Goal: Task Accomplishment & Management: Manage account settings

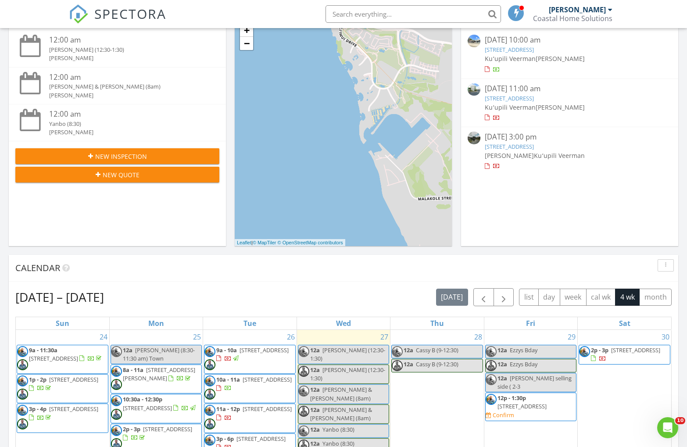
scroll to position [115, 0]
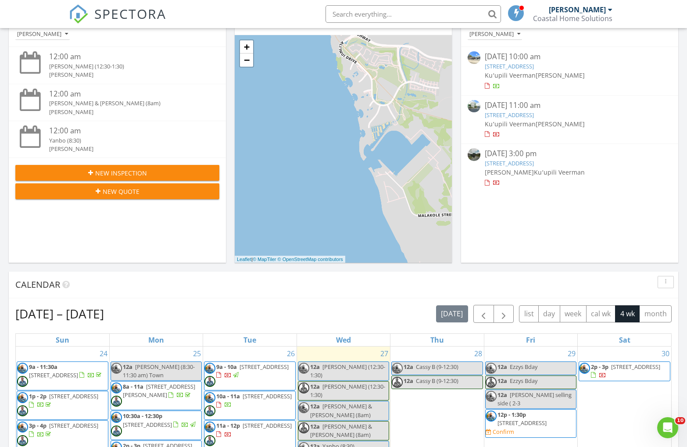
click at [118, 176] on span "New Inspection" at bounding box center [121, 173] width 52 height 9
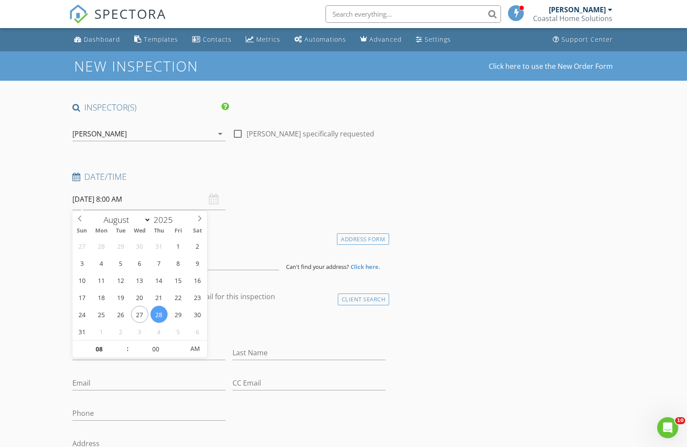
click at [90, 200] on input "08/28/2025 8:00 AM" at bounding box center [148, 200] width 153 height 22
type input "[DATE] 8:00 AM"
click at [264, 194] on div "Date/Time 08/27/2025 8:00 AM" at bounding box center [229, 190] width 321 height 39
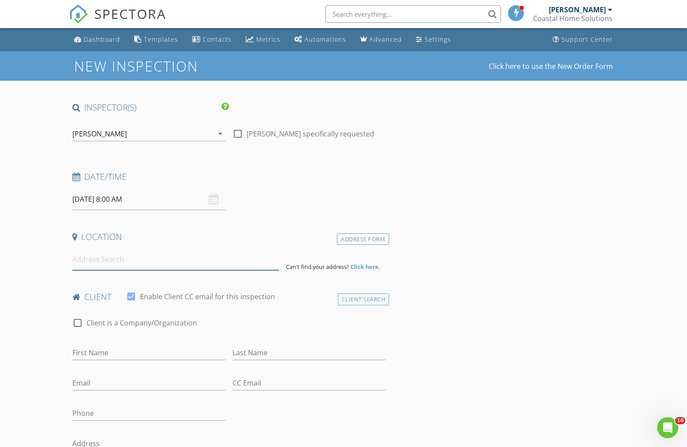
click at [107, 263] on input at bounding box center [175, 260] width 207 height 22
paste input "375-A Haleloa Pl #A601,"
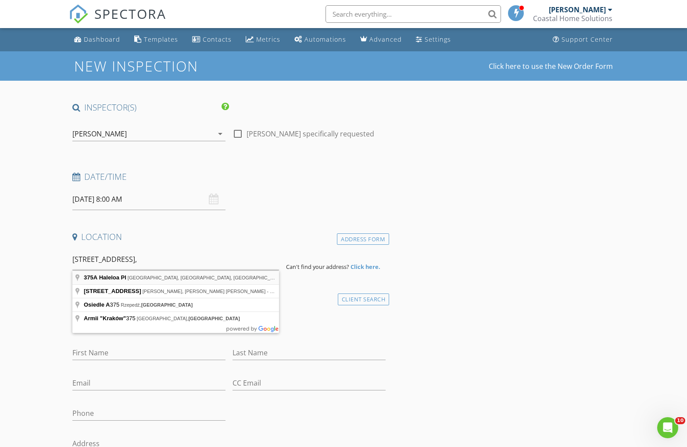
type input "375A Haleloa Pl, Honolulu, HI, USA"
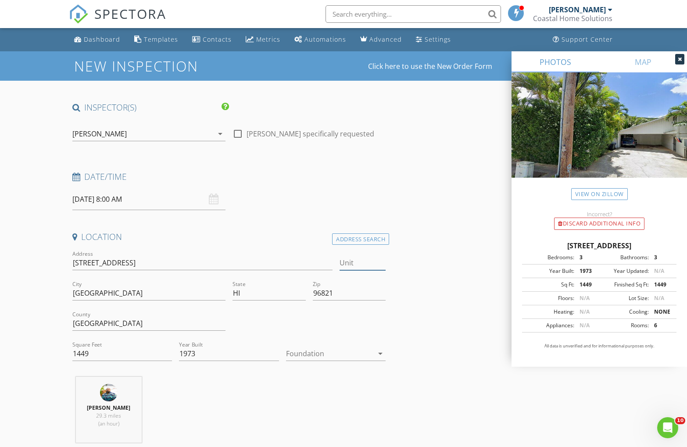
click at [356, 265] on input "Unit" at bounding box center [363, 263] width 47 height 14
type input "A601"
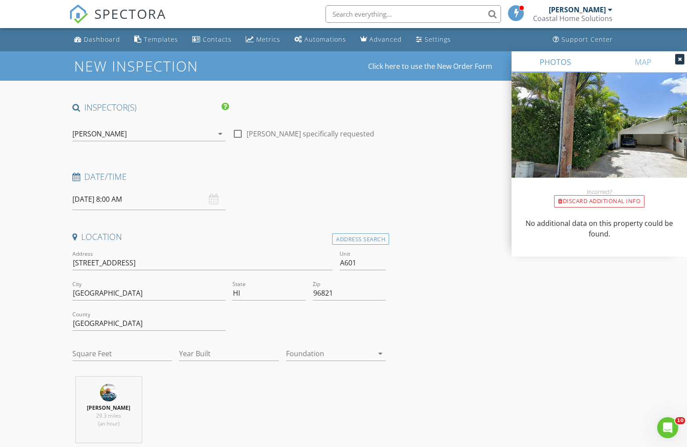
click at [346, 265] on input "A601" at bounding box center [363, 263] width 47 height 14
type input "601"
drag, startPoint x: 353, startPoint y: 265, endPoint x: 313, endPoint y: 259, distance: 40.3
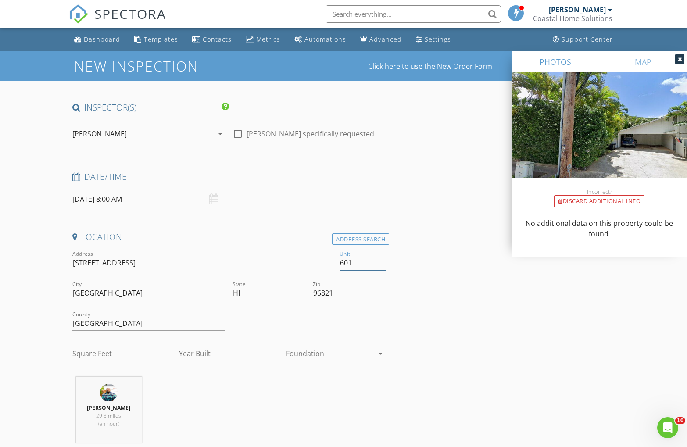
click at [313, 259] on div "Address 375A Haleloa Pl Unit 601 City Honolulu State HI Zip 96821 County Honolu…" at bounding box center [229, 309] width 321 height 121
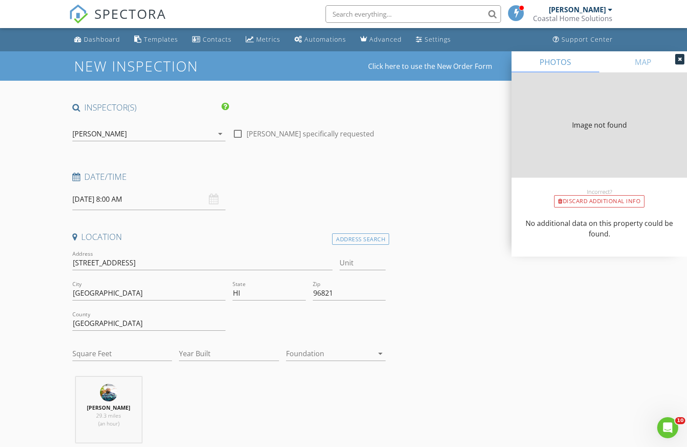
type input "1449"
type input "1973"
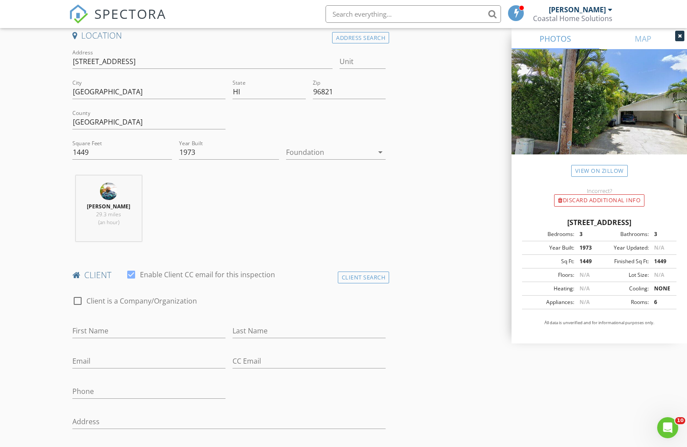
scroll to position [265, 0]
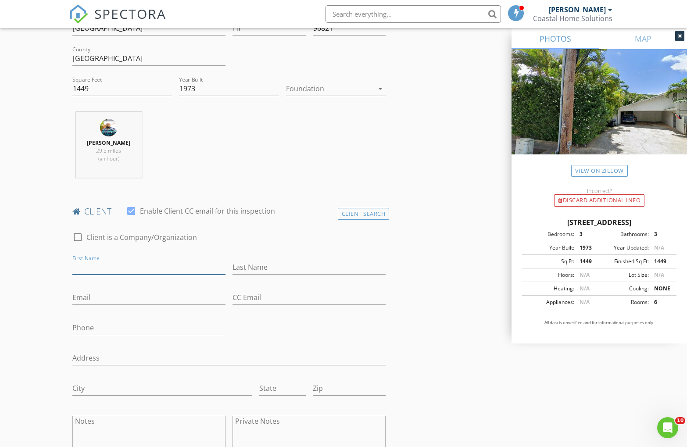
click at [97, 264] on input "First Name" at bounding box center [148, 267] width 153 height 14
drag, startPoint x: 373, startPoint y: 212, endPoint x: 356, endPoint y: 212, distance: 17.1
click at [371, 212] on div "Client Search" at bounding box center [364, 214] width 52 height 12
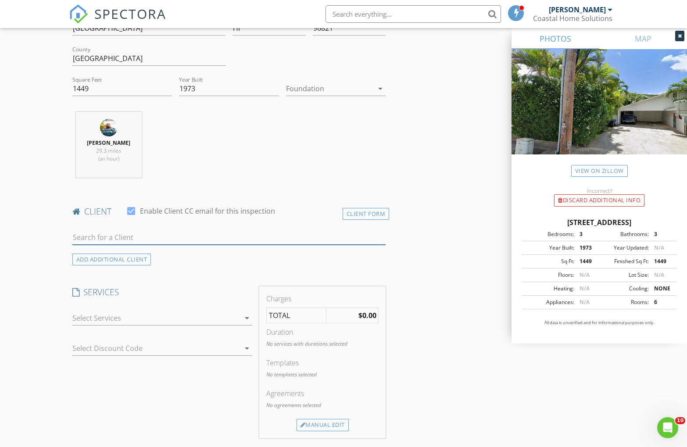
click at [100, 234] on input "text" at bounding box center [229, 237] width 314 height 14
paste input "John & Diana Sutton"
type input "John & Diana Sutton"
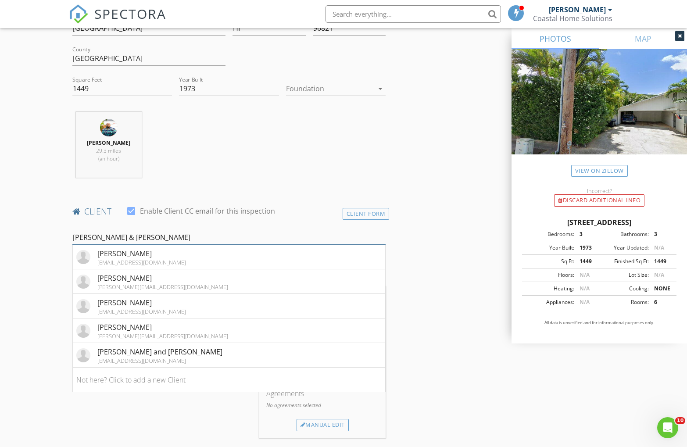
drag, startPoint x: 144, startPoint y: 237, endPoint x: 39, endPoint y: 230, distance: 106.1
click at [39, 230] on div "New Inspection Click here to use the New Order Form INSPECTOR(S) check_box Char…" at bounding box center [343, 443] width 687 height 1314
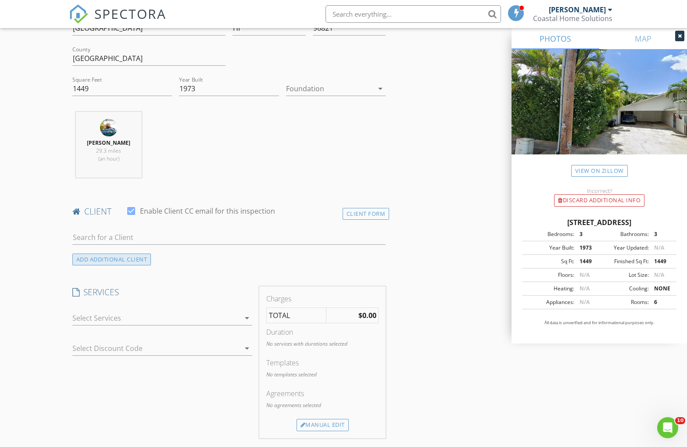
click at [100, 259] on div "ADD ADDITIONAL client" at bounding box center [111, 260] width 79 height 12
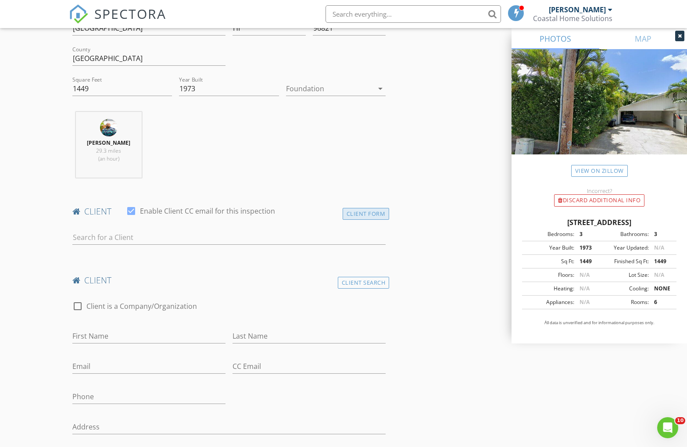
drag, startPoint x: 369, startPoint y: 210, endPoint x: 359, endPoint y: 212, distance: 10.8
click at [369, 210] on div "Client Form" at bounding box center [366, 214] width 47 height 12
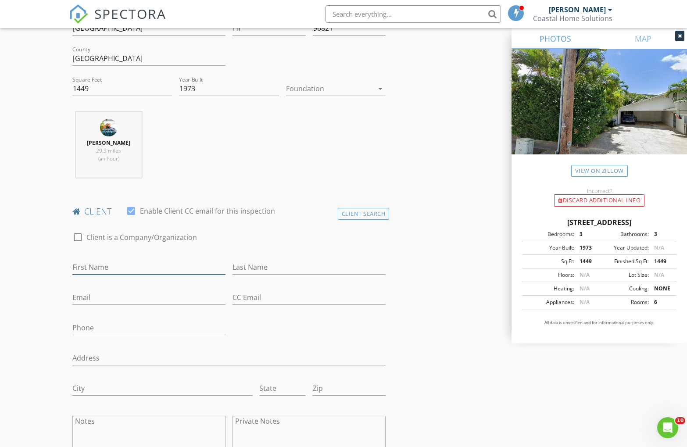
click at [90, 270] on input "First Name" at bounding box center [148, 267] width 153 height 14
paste input "John & Diana Sutton"
drag, startPoint x: 118, startPoint y: 266, endPoint x: 143, endPoint y: 266, distance: 25.0
click at [155, 265] on input "John & Diana Sutton" at bounding box center [148, 267] width 153 height 14
type input "John & Diana"
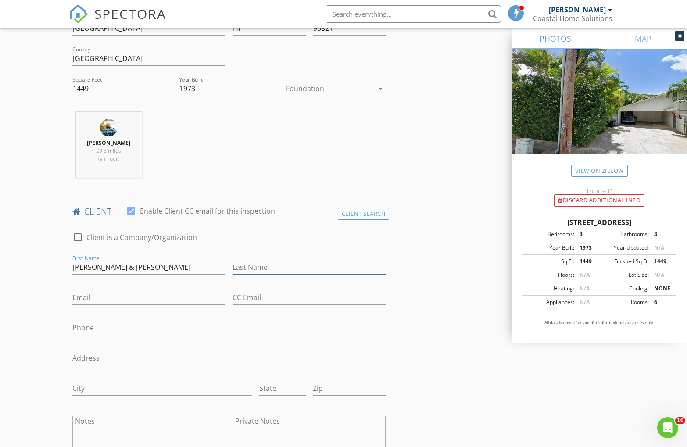
click at [270, 269] on input "Last Name" at bounding box center [309, 267] width 153 height 14
paste input "Sutton"
type input "Sutton"
click at [101, 299] on input "Email" at bounding box center [148, 298] width 153 height 14
paste input "jsutton.hawaii@gmail.com"
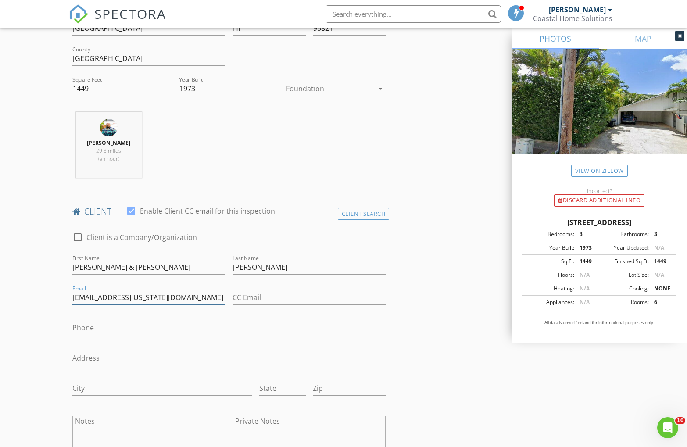
type input "jsutton.hawaii@gmail.com"
click at [248, 291] on input "CC Email" at bounding box center [309, 298] width 153 height 14
paste input "pakedi@gmail.com"
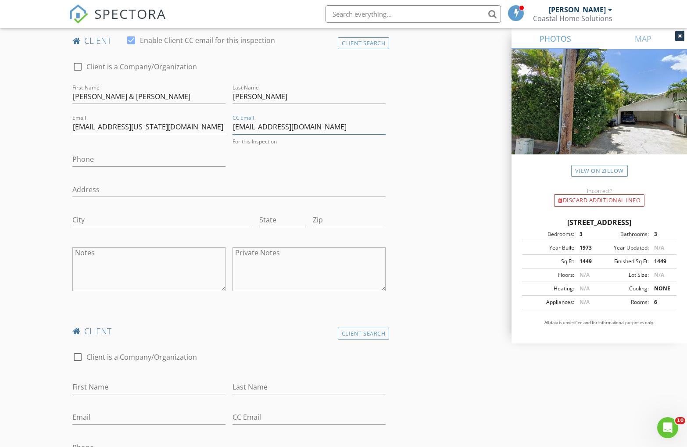
scroll to position [440, 0]
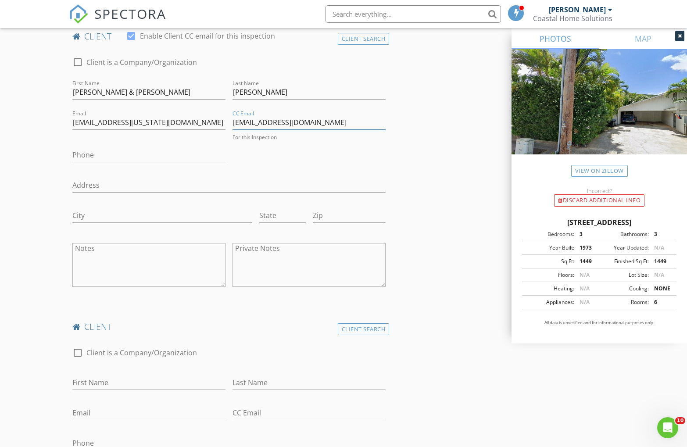
type input "pakedi@gmail.com"
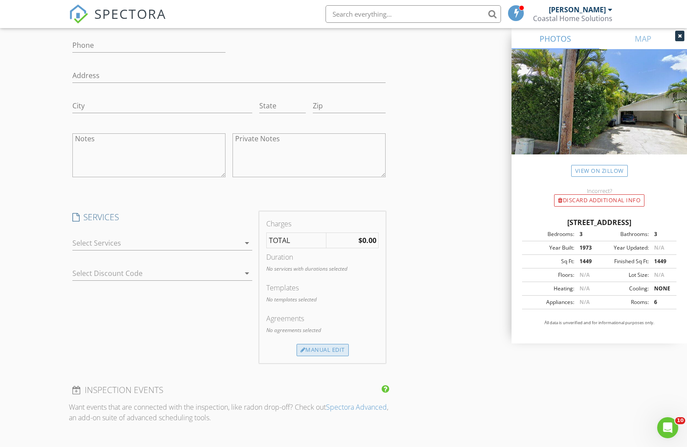
scroll to position [834, 0]
click at [331, 355] on div "Manual Edit" at bounding box center [323, 352] width 52 height 12
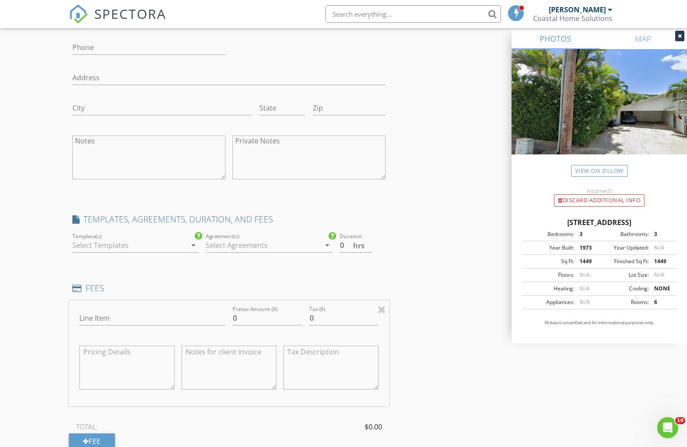
drag, startPoint x: 91, startPoint y: 244, endPoint x: 91, endPoint y: 248, distance: 4.4
click at [91, 244] on div at bounding box center [129, 245] width 114 height 14
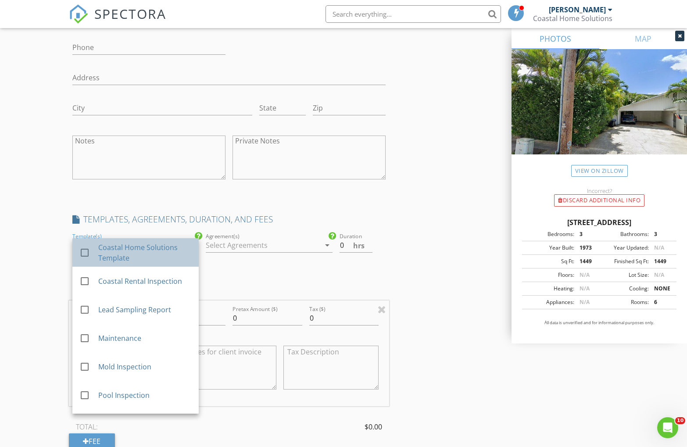
click at [97, 252] on div "check_box_outline_blank" at bounding box center [88, 253] width 19 height 11
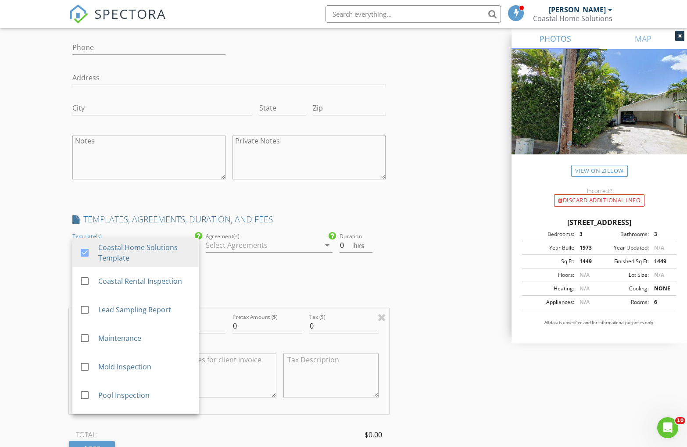
click at [215, 244] on div at bounding box center [263, 245] width 114 height 14
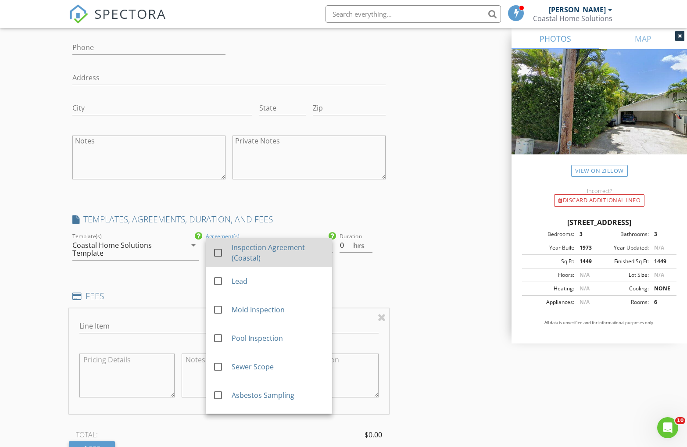
click at [222, 248] on div at bounding box center [218, 252] width 15 height 15
click at [370, 243] on input "0.5" at bounding box center [356, 245] width 33 height 14
click at [370, 243] on input "1" at bounding box center [356, 245] width 33 height 14
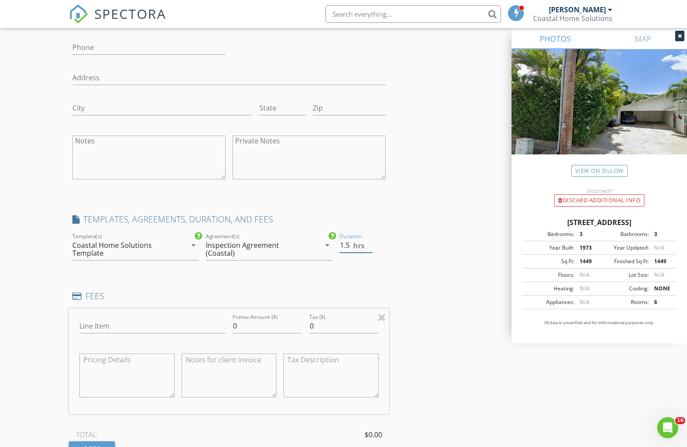
click at [370, 243] on input "1.5" at bounding box center [356, 245] width 33 height 14
type input "2"
click at [370, 243] on input "2" at bounding box center [356, 245] width 33 height 14
click at [83, 326] on input "Line Item" at bounding box center [152, 326] width 146 height 14
type input "Residential Inspection"
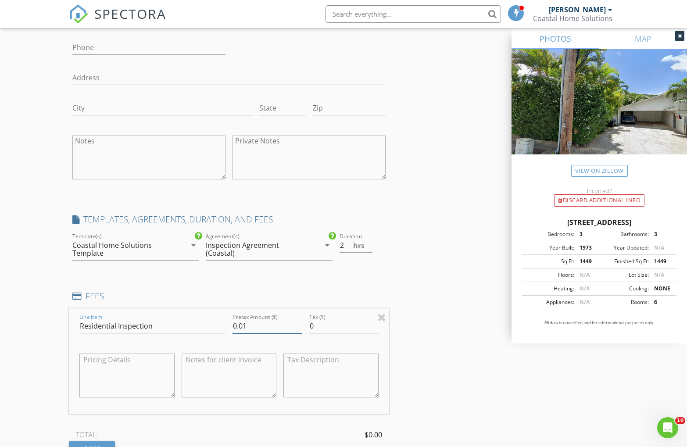
click at [299, 323] on input "0.01" at bounding box center [268, 326] width 70 height 14
click at [299, 322] on input "0.02" at bounding box center [268, 326] width 70 height 14
click at [299, 322] on input "0.03" at bounding box center [268, 326] width 70 height 14
click at [299, 322] on input "0.04" at bounding box center [268, 326] width 70 height 14
click at [300, 330] on input "0.03" at bounding box center [268, 326] width 70 height 14
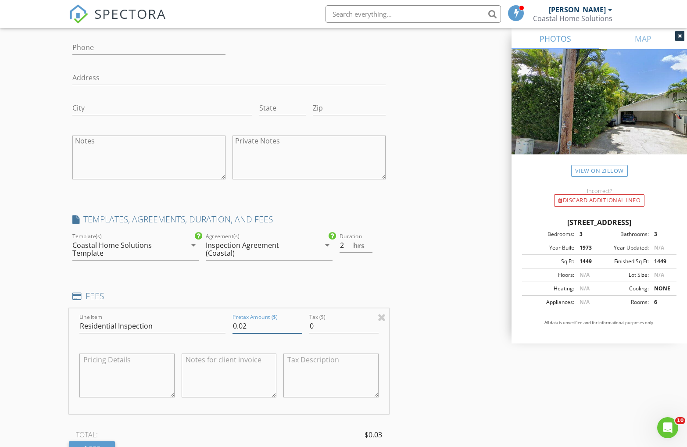
click at [299, 328] on input "0.02" at bounding box center [268, 326] width 70 height 14
click at [299, 328] on input "0.01" at bounding box center [268, 326] width 70 height 14
click at [299, 328] on input "0" at bounding box center [268, 326] width 70 height 14
drag, startPoint x: 255, startPoint y: 326, endPoint x: 221, endPoint y: 323, distance: 34.4
click at [221, 323] on div "Line Item Residential Inspection Pretax Amount ($) 0 Tax ($) 0" at bounding box center [229, 362] width 321 height 106
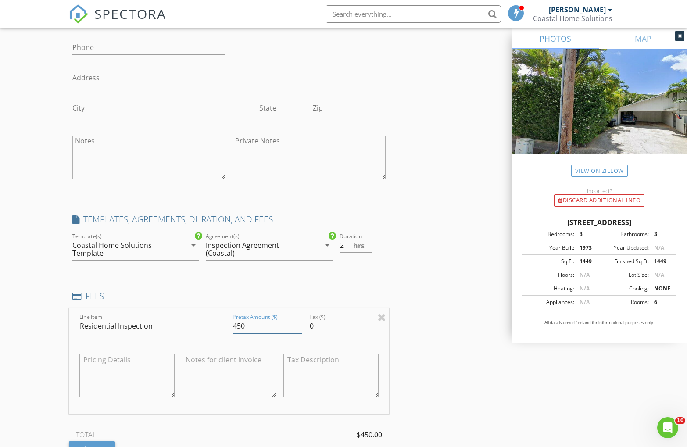
type input "450"
type input "20.25"
drag, startPoint x: 484, startPoint y: 355, endPoint x: 479, endPoint y: 356, distance: 5.3
click at [481, 355] on div "INSPECTOR(S) check_box Charles Burton PRIMARY check_box_outline_blank Kuʻupili …" at bounding box center [344, 189] width 550 height 1842
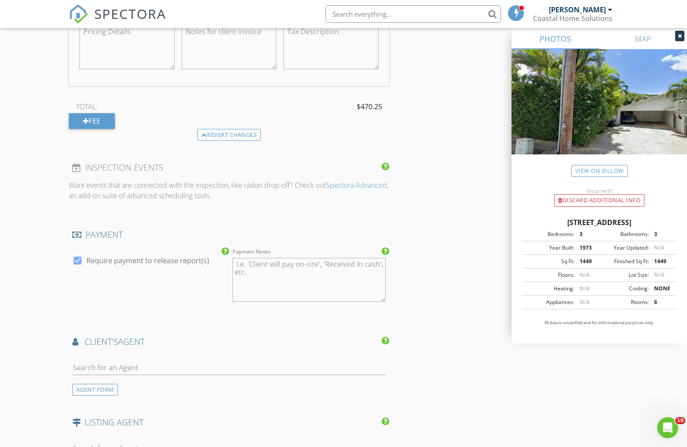
scroll to position [1209, 0]
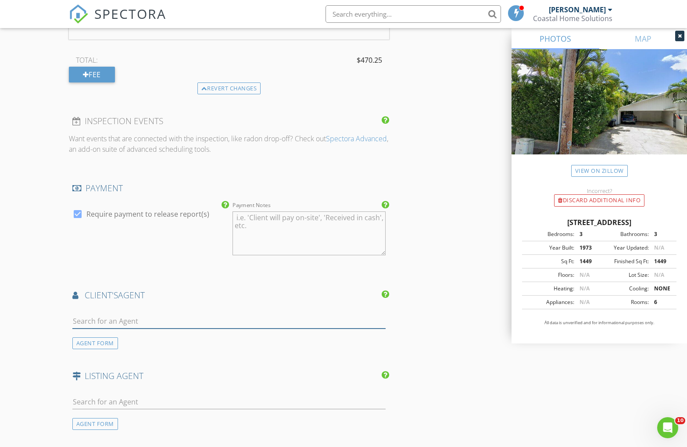
click at [98, 323] on input "text" at bounding box center [229, 321] width 314 height 14
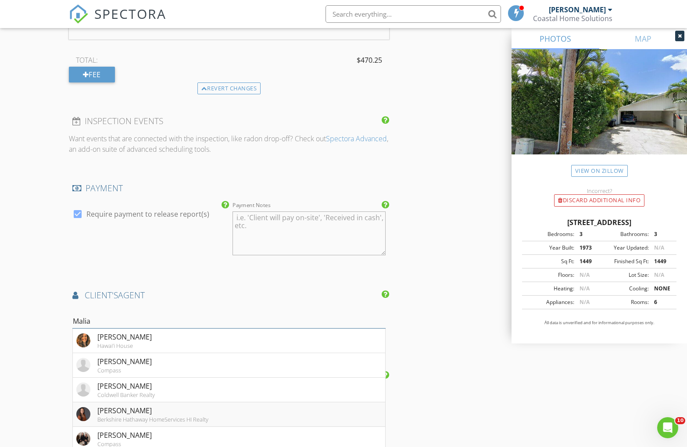
type input "Malia"
click at [109, 406] on div "Malia Barger" at bounding box center [152, 411] width 111 height 11
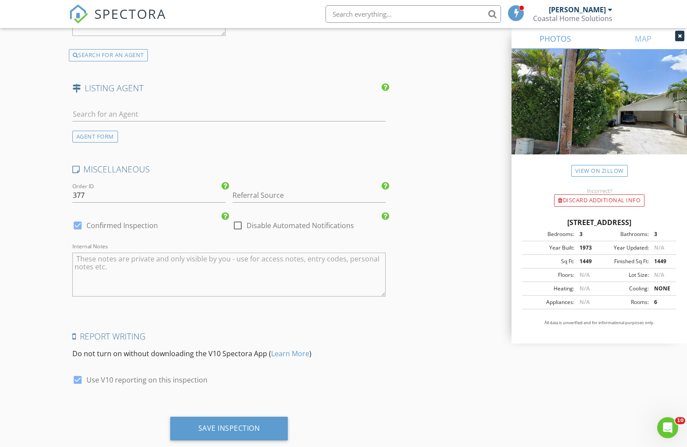
scroll to position [1778, 0]
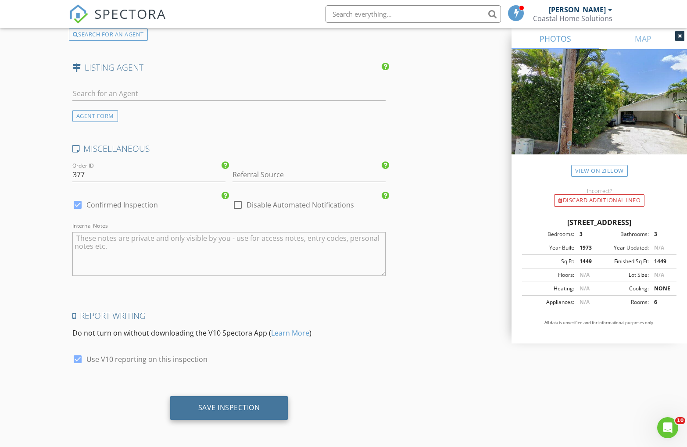
click at [238, 410] on div "Save Inspection" at bounding box center [229, 407] width 62 height 9
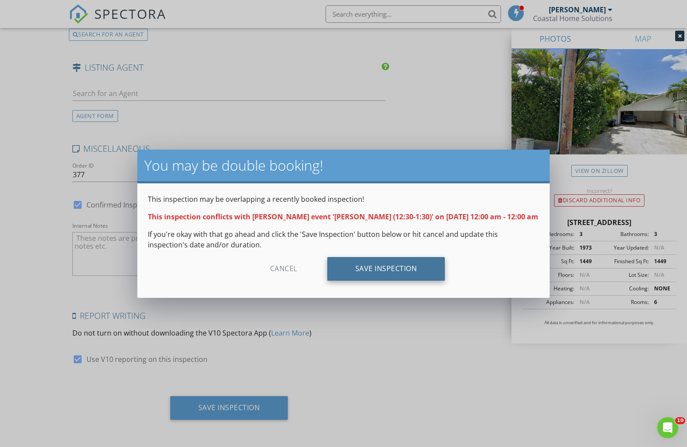
click at [372, 268] on div "Save Inspection" at bounding box center [386, 269] width 118 height 24
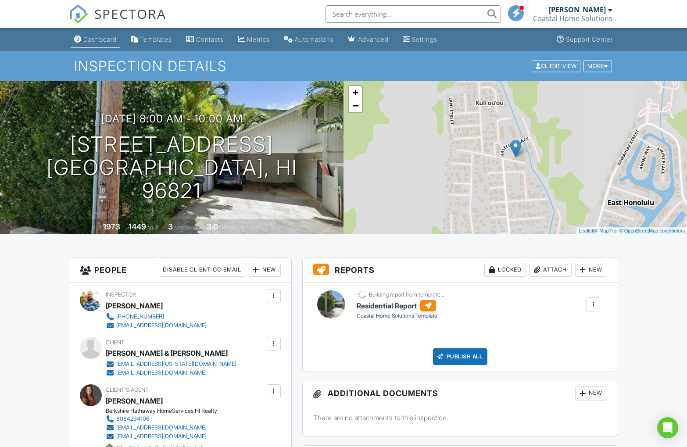
click at [100, 43] on div "Dashboard" at bounding box center [99, 39] width 33 height 7
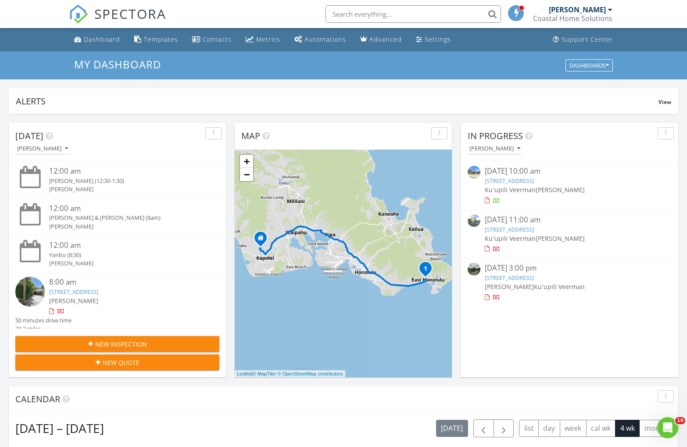
scroll to position [9, 0]
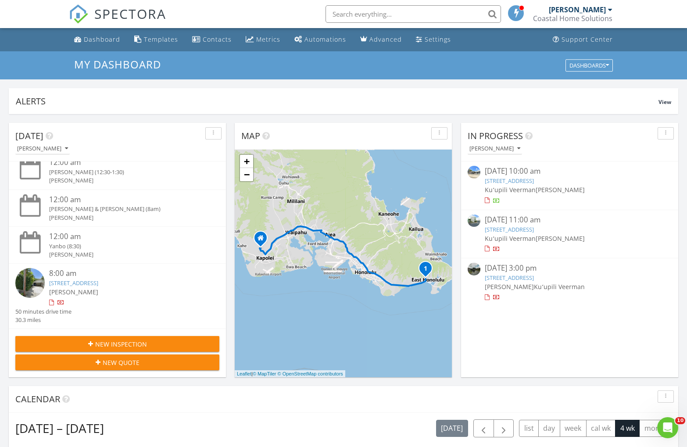
click at [141, 341] on span "New Inspection" at bounding box center [121, 344] width 52 height 9
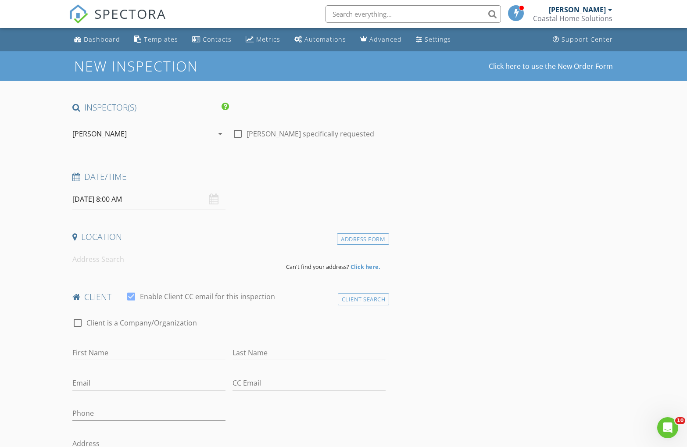
click at [115, 137] on div "[PERSON_NAME]" at bounding box center [99, 134] width 54 height 8
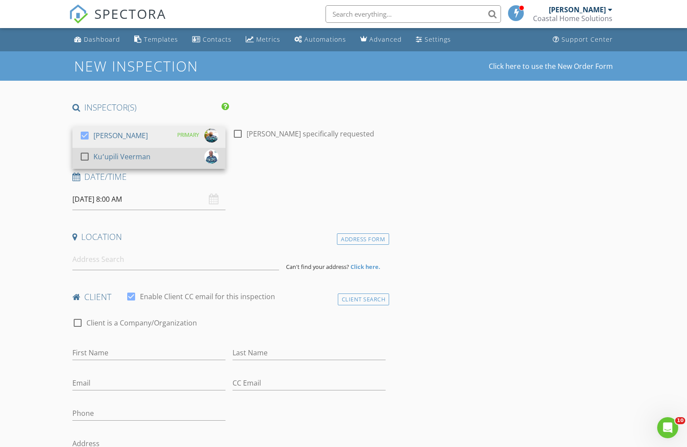
click at [110, 155] on div "Kuʻupili Veerman" at bounding box center [121, 157] width 57 height 14
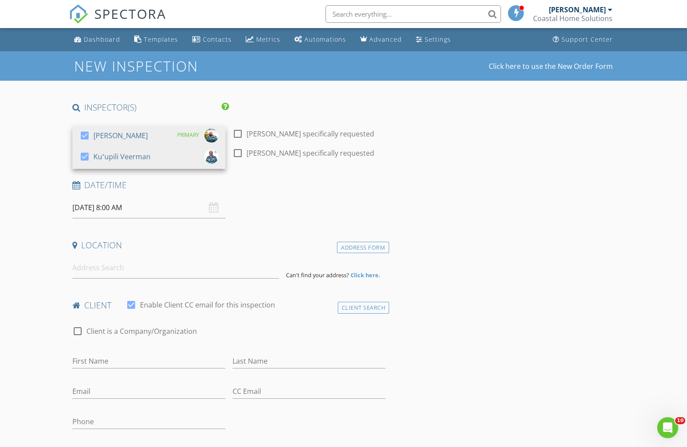
click at [111, 209] on input "[DATE] 8:00 AM" at bounding box center [148, 208] width 153 height 22
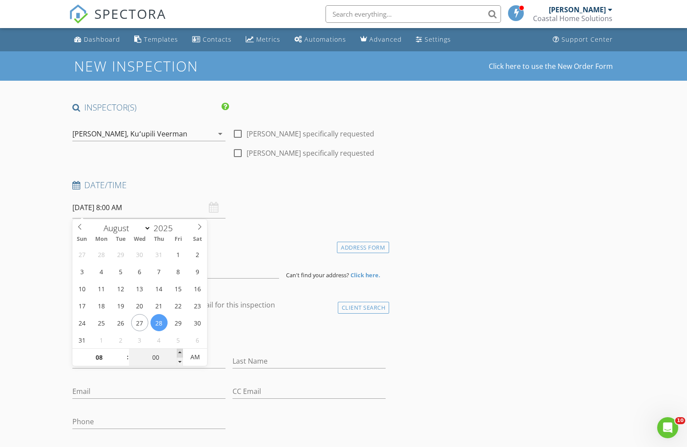
type input "05"
type input "08/28/2025 8:05 AM"
click at [178, 352] on span at bounding box center [180, 353] width 6 height 9
type input "10"
type input "08/28/2025 8:10 AM"
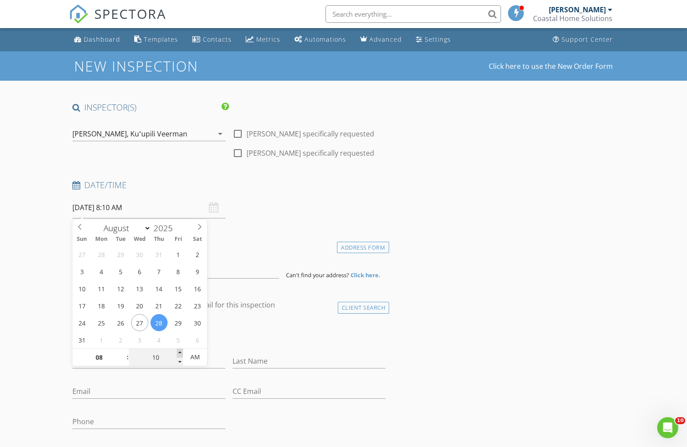
click at [178, 352] on span at bounding box center [180, 353] width 6 height 9
type input "15"
type input "08/28/2025 8:15 AM"
click at [178, 352] on span at bounding box center [180, 353] width 6 height 9
type input "20"
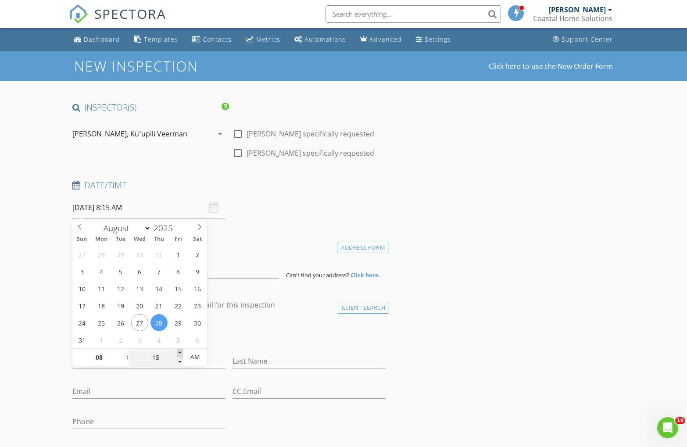
type input "08/28/2025 8:20 AM"
click at [178, 352] on span at bounding box center [180, 353] width 6 height 9
type input "25"
type input "08/28/2025 8:25 AM"
click at [178, 352] on span at bounding box center [180, 353] width 6 height 9
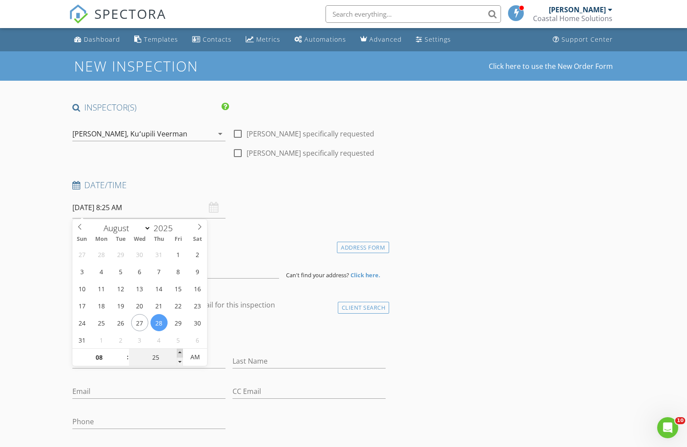
type input "30"
type input "08/28/2025 8:30 AM"
click at [178, 352] on span at bounding box center [180, 353] width 6 height 9
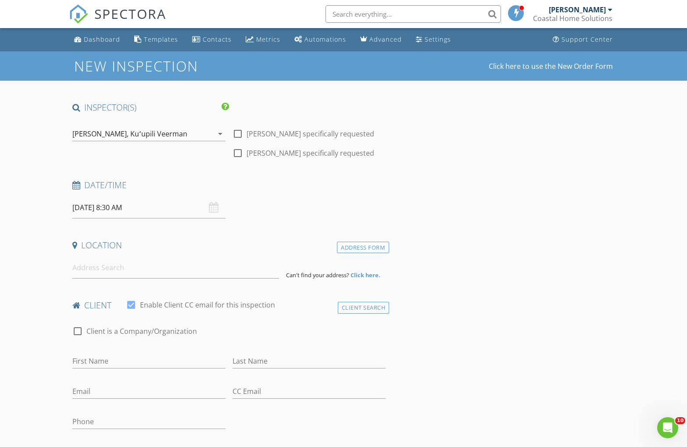
drag, startPoint x: 319, startPoint y: 174, endPoint x: 262, endPoint y: 238, distance: 86.1
click at [119, 271] on input at bounding box center [175, 268] width 207 height 22
paste input "801 Kakala St #40"
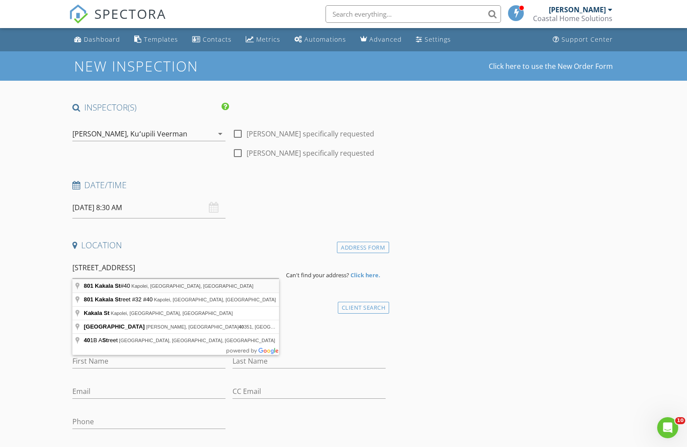
type input "801 Kakala St #40, Kapolei, HI, USA"
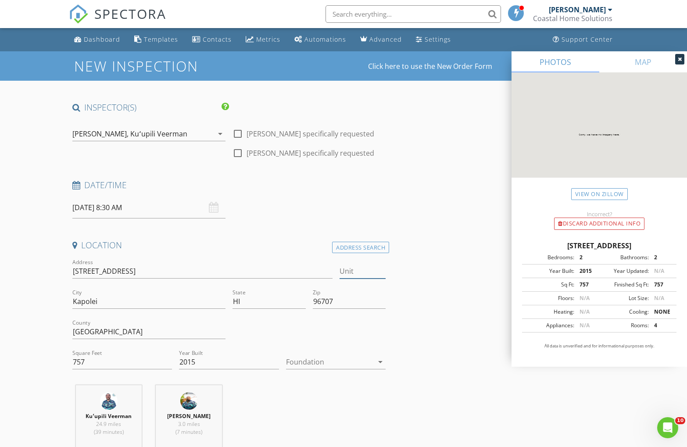
click at [352, 268] on input "Unit" at bounding box center [363, 271] width 47 height 14
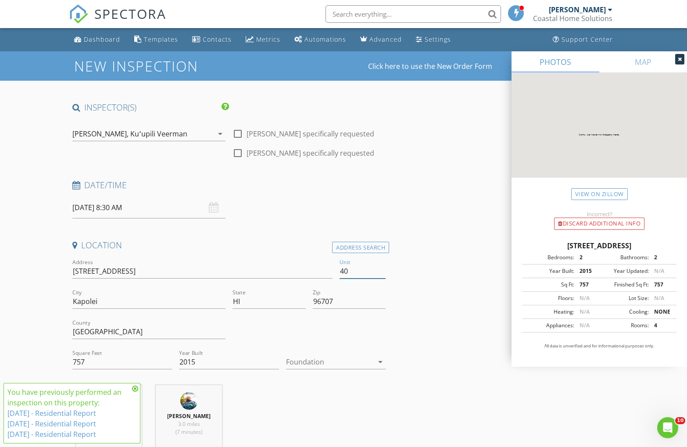
type input "40"
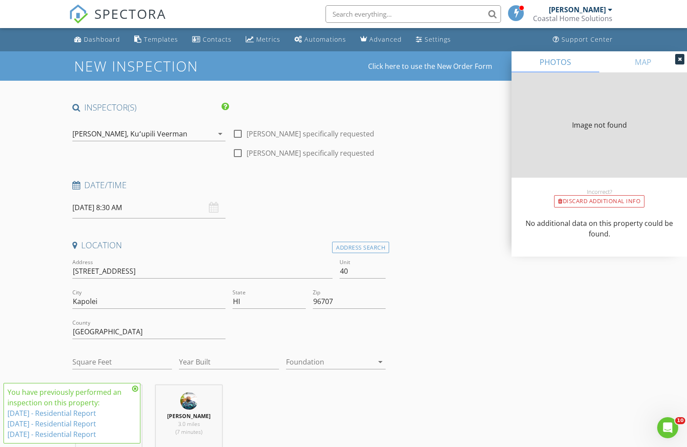
type input "1553"
type input "2015"
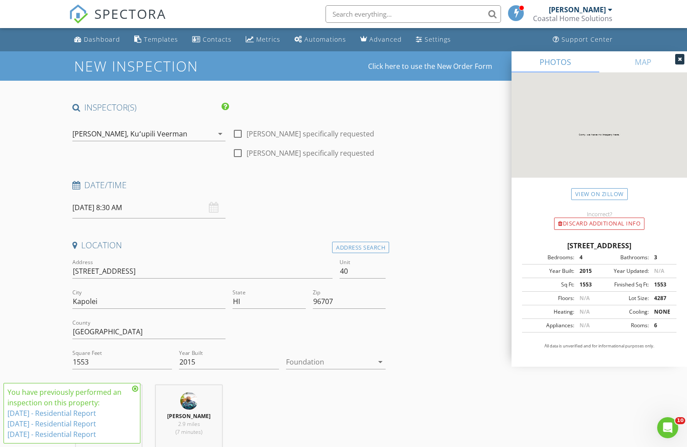
click at [135, 387] on icon at bounding box center [135, 388] width 6 height 7
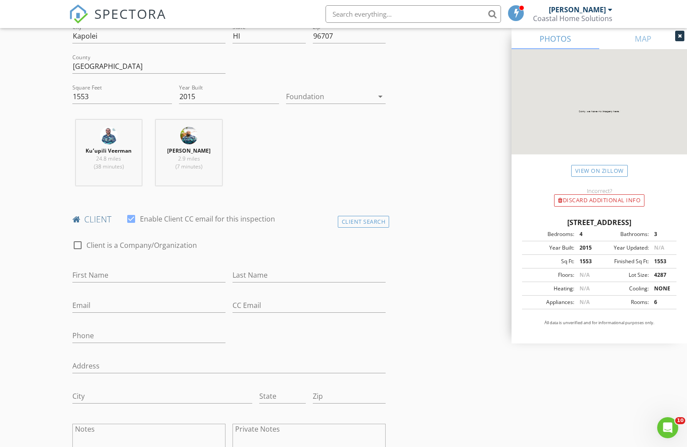
scroll to position [313, 0]
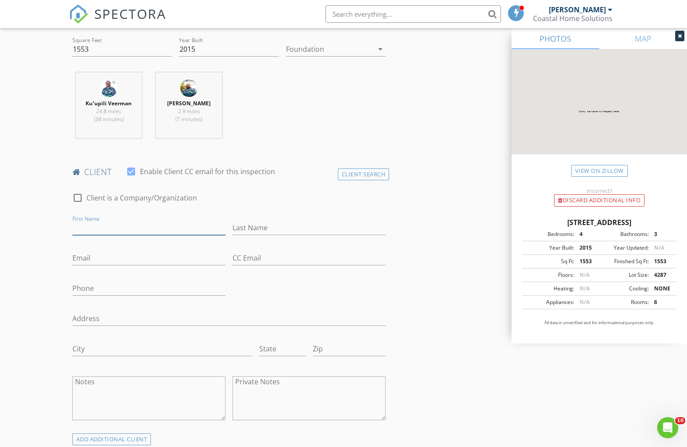
click at [101, 230] on input "First Name" at bounding box center [148, 228] width 153 height 14
type input "Erik"
type input "Cervantez"
paste input "[PERSON_NAME][EMAIL_ADDRESS][PERSON_NAME][DOMAIN_NAME]"
type input "[PERSON_NAME][EMAIL_ADDRESS][PERSON_NAME][DOMAIN_NAME]"
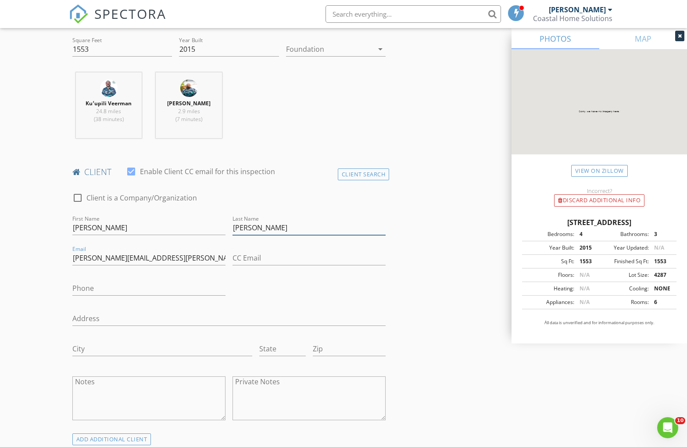
click at [265, 230] on input "Cervantez" at bounding box center [309, 228] width 153 height 14
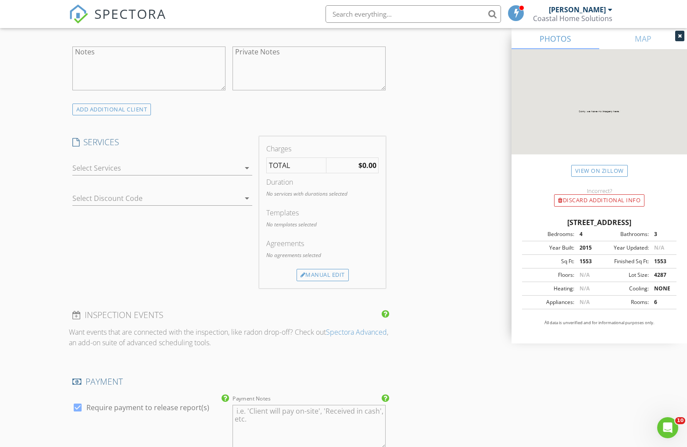
scroll to position [645, 0]
type input "Cervantes"
click at [320, 275] on div "Manual Edit" at bounding box center [323, 273] width 52 height 12
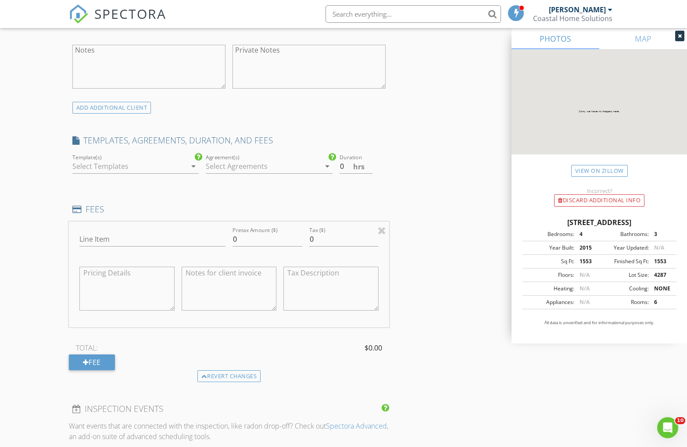
drag, startPoint x: 105, startPoint y: 166, endPoint x: 105, endPoint y: 172, distance: 5.7
click at [105, 166] on div at bounding box center [129, 166] width 114 height 14
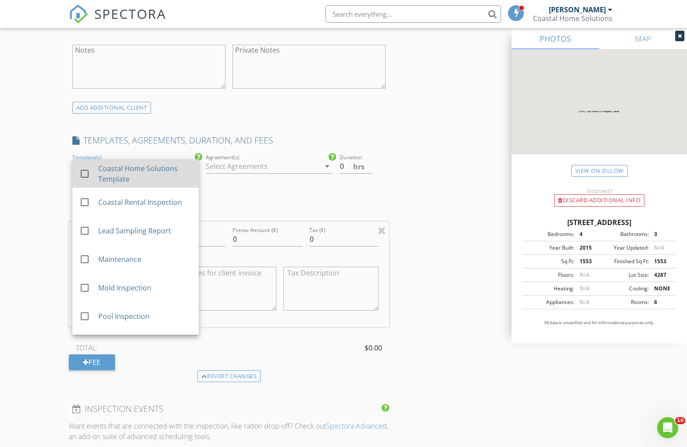
drag, startPoint x: 107, startPoint y: 174, endPoint x: 137, endPoint y: 173, distance: 30.3
click at [112, 174] on div "Coastal Home Solutions Template" at bounding box center [144, 173] width 93 height 21
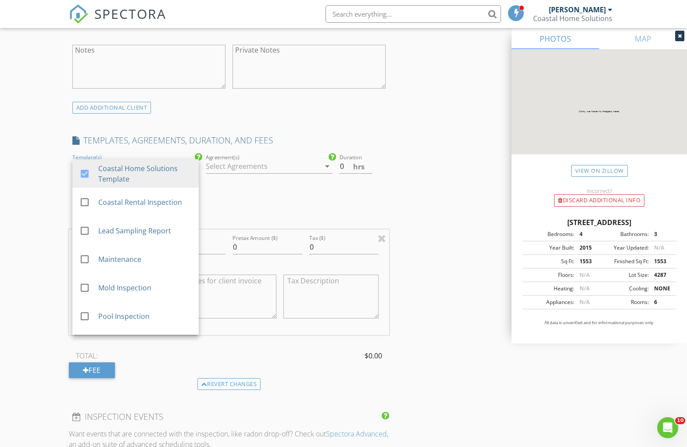
click at [255, 172] on div at bounding box center [263, 166] width 114 height 14
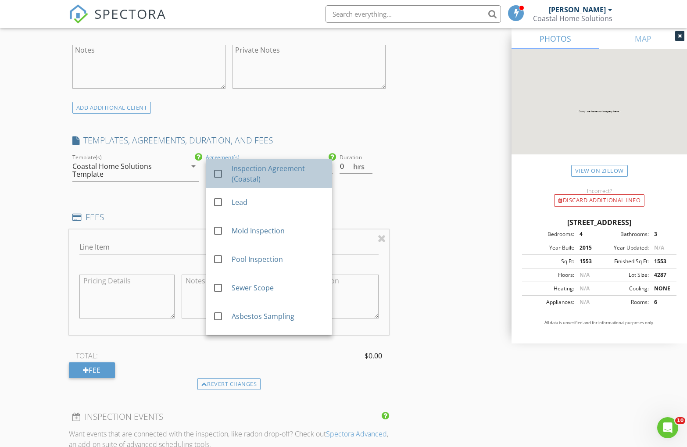
click at [251, 180] on div "Inspection Agreement (Coastal)" at bounding box center [278, 173] width 93 height 21
click at [370, 164] on input "0.5" at bounding box center [356, 166] width 33 height 14
click at [370, 164] on input "1" at bounding box center [356, 166] width 33 height 14
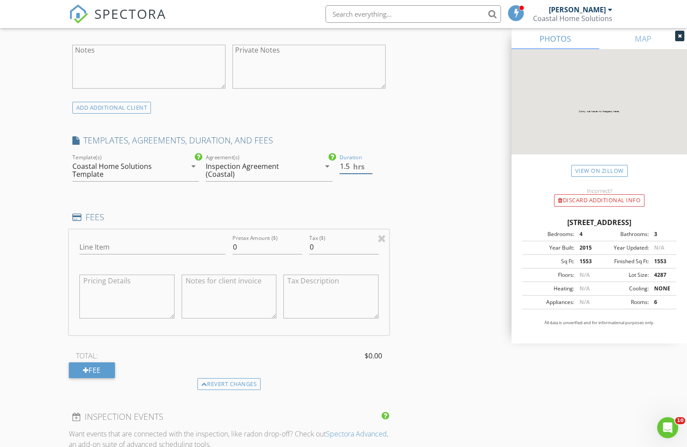
click at [370, 164] on input "1.5" at bounding box center [356, 166] width 33 height 14
click at [370, 164] on input "2" at bounding box center [356, 166] width 33 height 14
type input "2.5"
click at [370, 164] on input "2.5" at bounding box center [356, 166] width 33 height 14
click at [124, 250] on input "Line Item" at bounding box center [152, 247] width 146 height 14
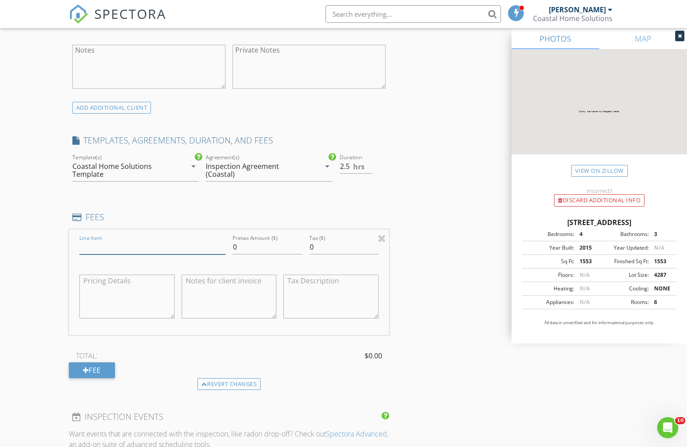
type input "Residential Inspection"
drag, startPoint x: 228, startPoint y: 247, endPoint x: 213, endPoint y: 246, distance: 15.4
click at [215, 246] on div "Line Item Residential Inspection Pretax Amount ($) 0 Tax ($) 0" at bounding box center [229, 283] width 321 height 106
type input "565"
type input "25.42"
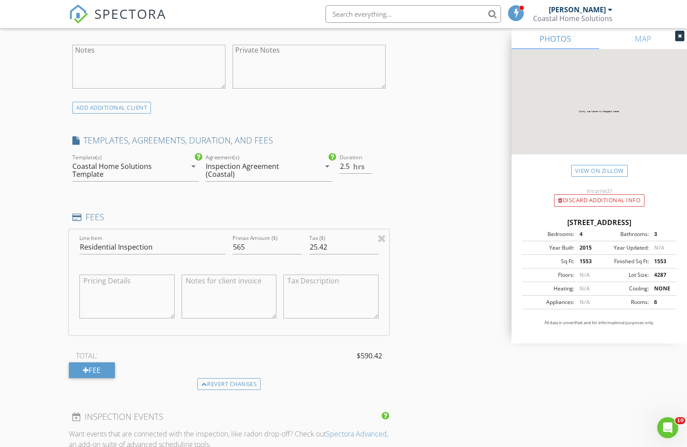
drag, startPoint x: 434, startPoint y: 334, endPoint x: 206, endPoint y: 312, distance: 229.3
click at [421, 331] on div "INSPECTOR(S) check_box Charles Burton PRIMARY check_box Kuʻupili Veerman Charle…" at bounding box center [344, 244] width 550 height 1574
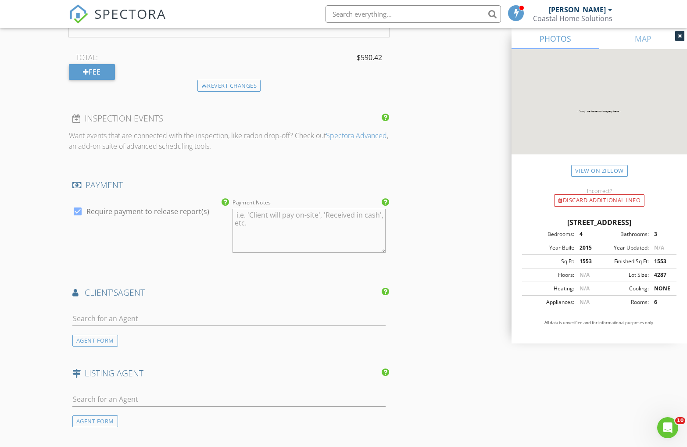
scroll to position [997, 0]
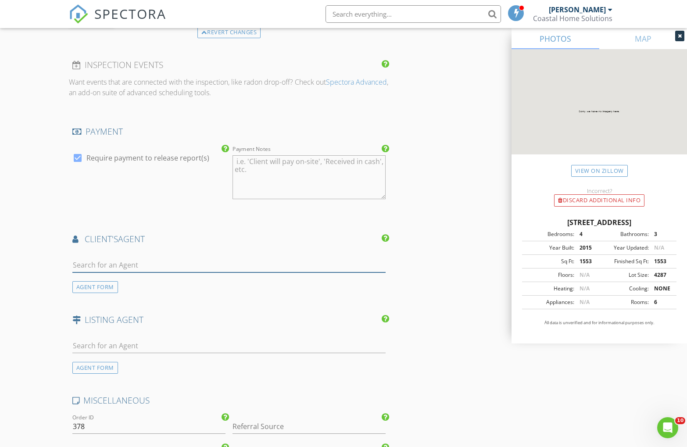
click at [105, 266] on input "text" at bounding box center [229, 265] width 314 height 14
type input "yanb"
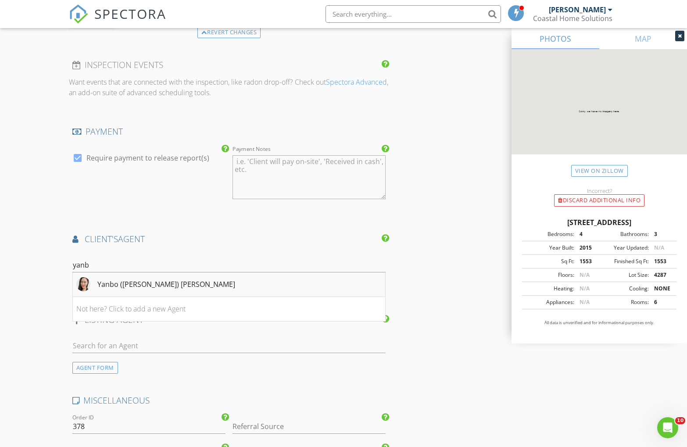
click at [121, 287] on div "Yanbo ([PERSON_NAME]) [PERSON_NAME]" at bounding box center [166, 284] width 138 height 11
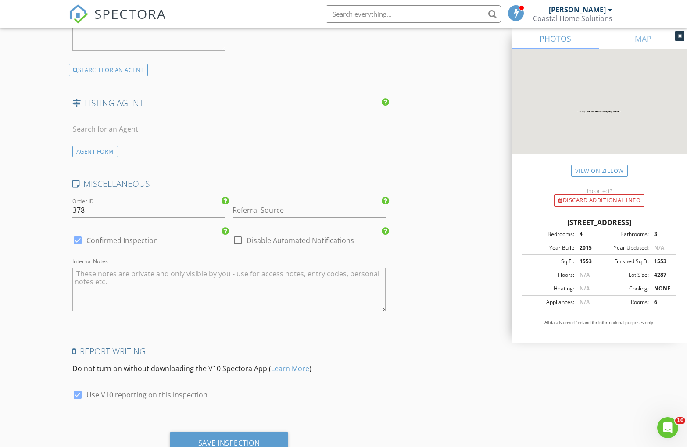
scroll to position [1510, 0]
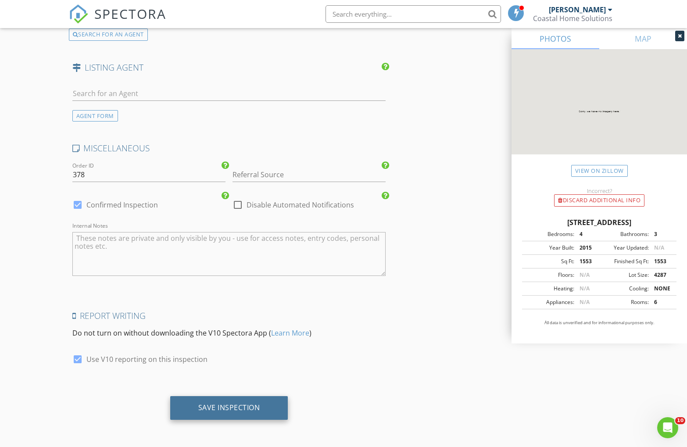
click at [247, 414] on div "Save Inspection" at bounding box center [229, 408] width 118 height 24
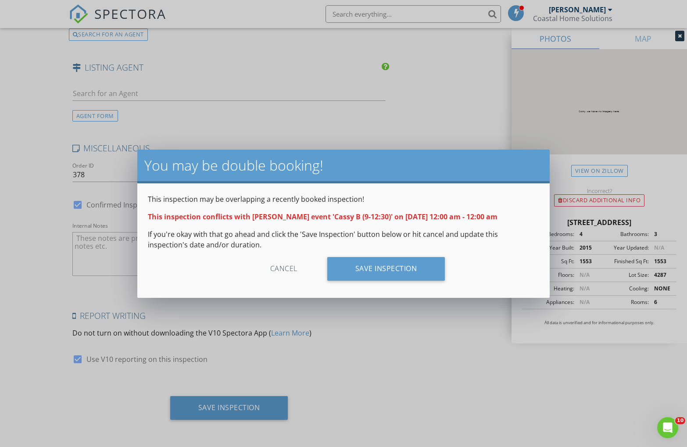
click at [280, 270] on div "Cancel" at bounding box center [283, 269] width 83 height 24
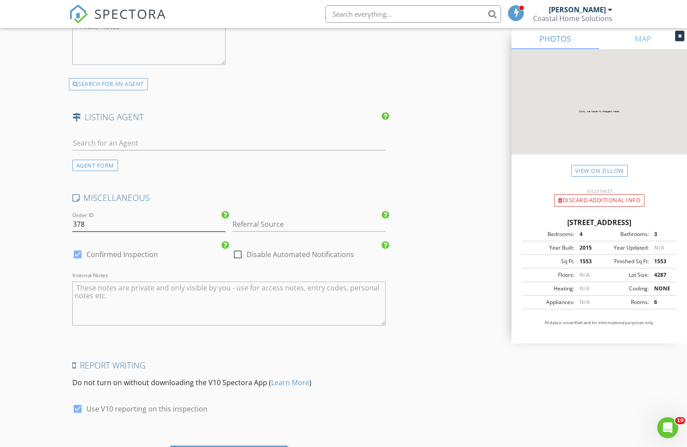
click at [150, 194] on div "MISCELLANEOUS Order ID 378 Referral Source Spectora Request check_box Confirmed…" at bounding box center [229, 265] width 321 height 146
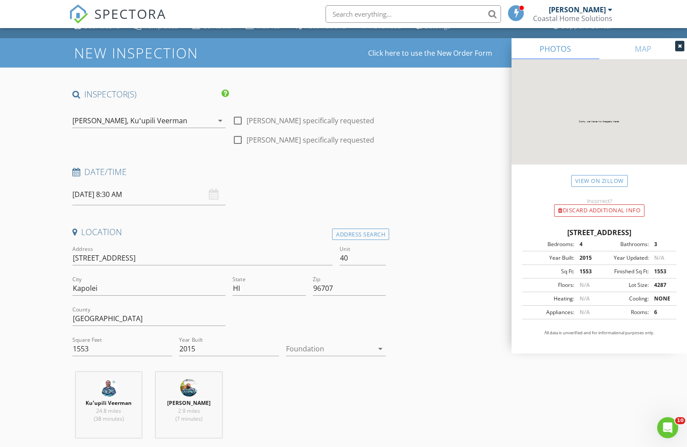
scroll to position [13, 0]
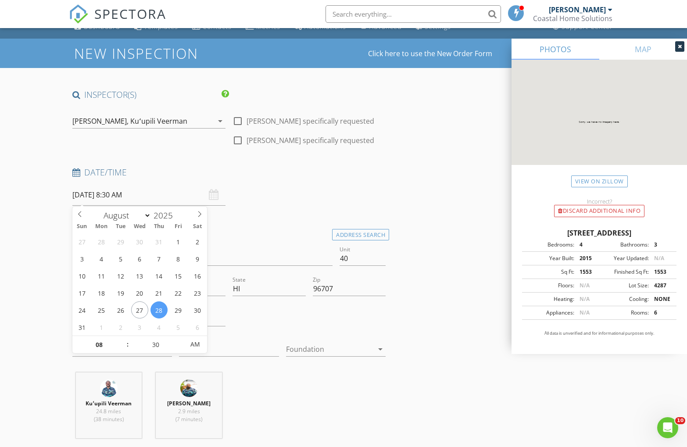
click at [85, 193] on input "08/28/2025 8:30 AM" at bounding box center [148, 195] width 153 height 22
type input "08/27/2025 8:30 AM"
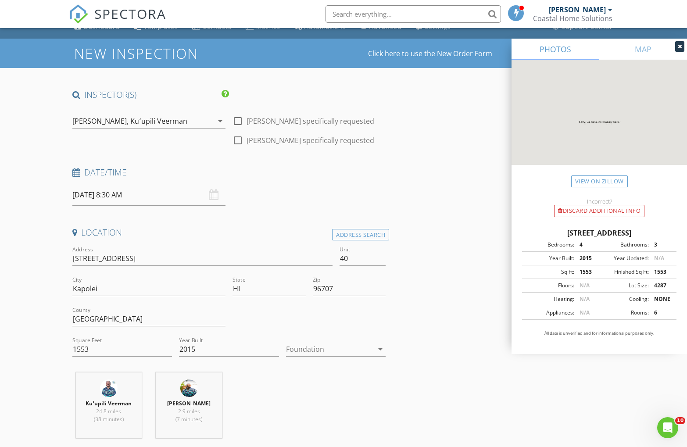
drag, startPoint x: 441, startPoint y: 199, endPoint x: 436, endPoint y: 201, distance: 5.1
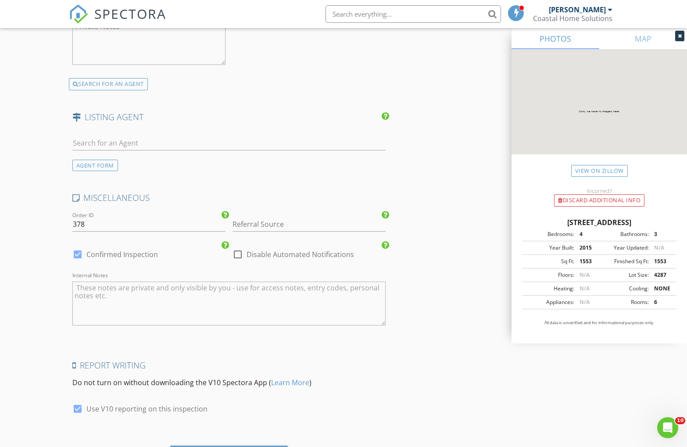
scroll to position [1510, 0]
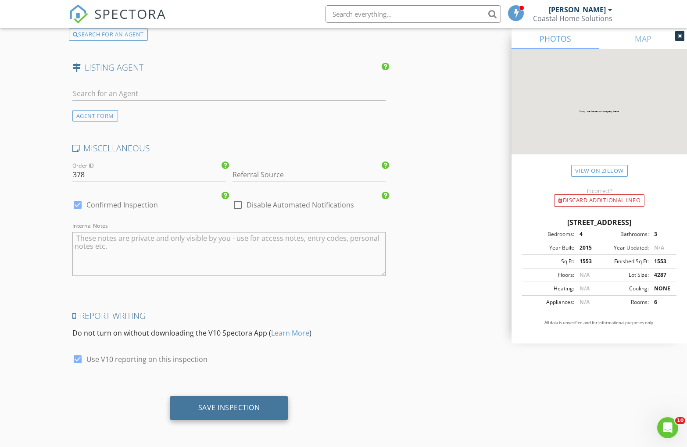
click at [244, 410] on div "Save Inspection" at bounding box center [229, 407] width 62 height 9
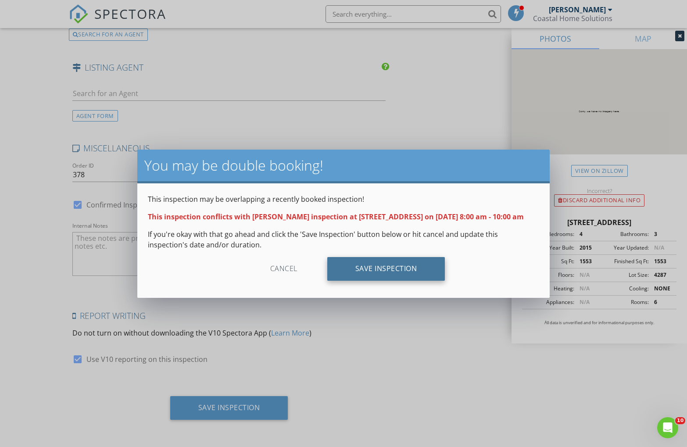
drag, startPoint x: 389, startPoint y: 254, endPoint x: 383, endPoint y: 262, distance: 9.7
click at [385, 259] on div "This inspection may be overlapping a recently booked inspection! This inspectio…" at bounding box center [343, 240] width 413 height 115
click at [383, 262] on div "Save Inspection" at bounding box center [386, 269] width 118 height 24
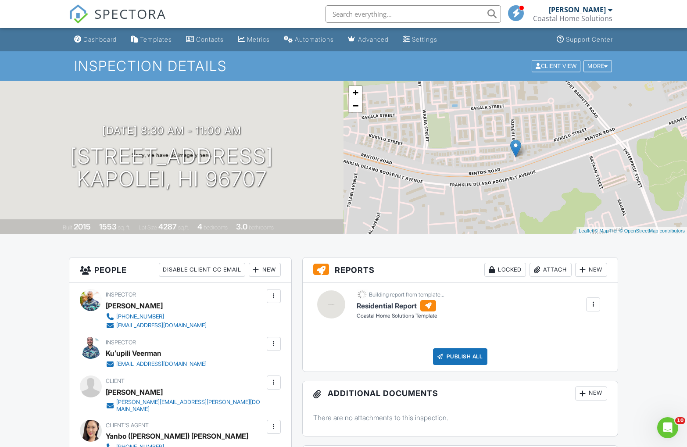
scroll to position [4, 0]
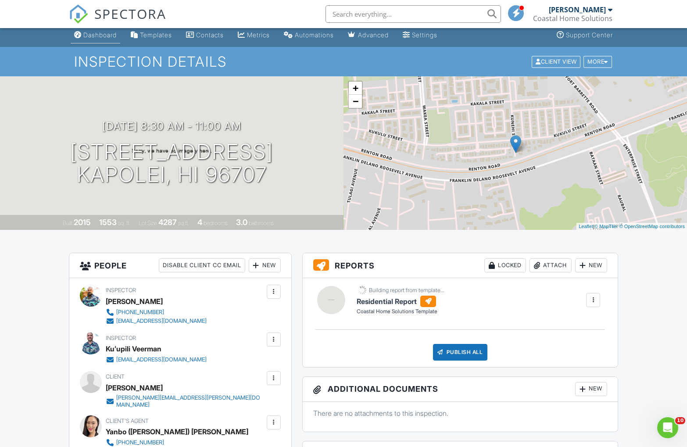
click at [97, 36] on div "Dashboard" at bounding box center [99, 34] width 33 height 7
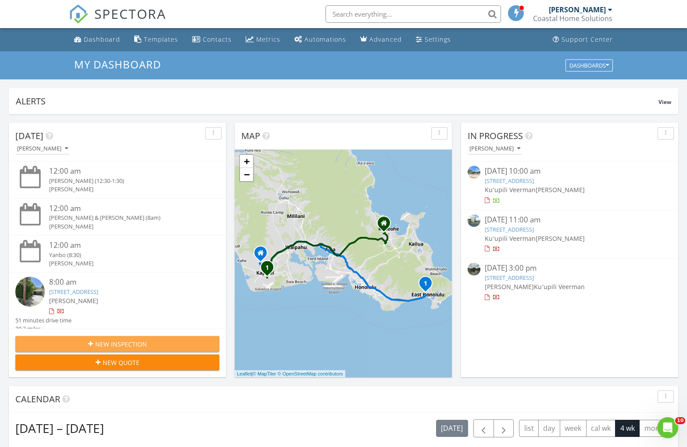
click at [135, 344] on span "New Inspection" at bounding box center [121, 344] width 52 height 9
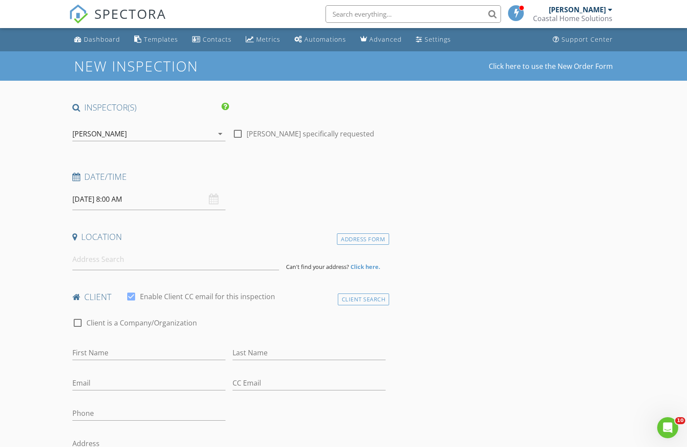
click at [96, 134] on div "[PERSON_NAME]" at bounding box center [99, 134] width 54 height 8
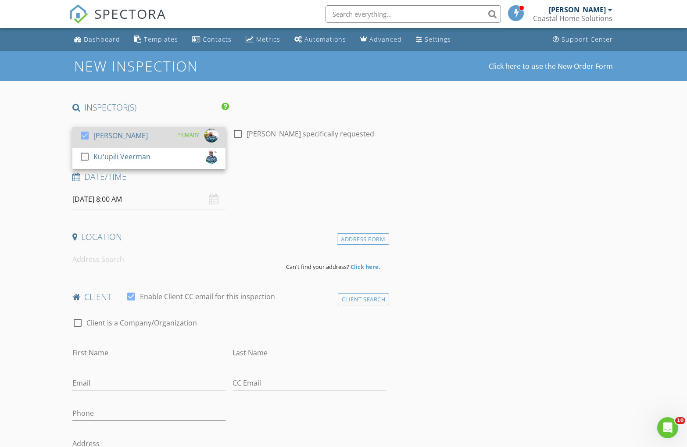
click at [108, 146] on div "check_box Charles Burton" at bounding box center [113, 138] width 68 height 18
click at [108, 147] on link "check_box_outline_blank Charles Burton" at bounding box center [148, 137] width 153 height 21
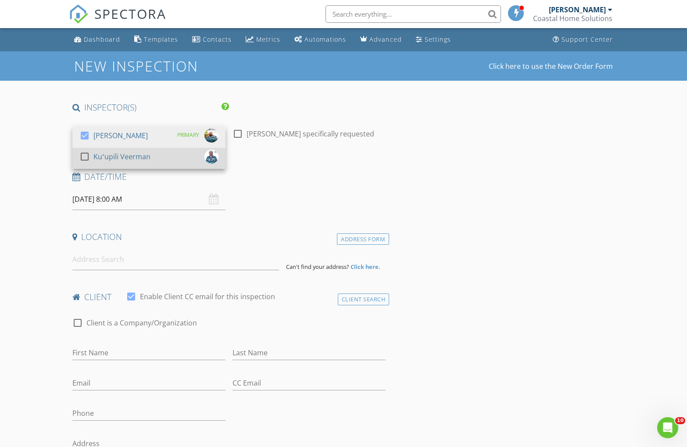
click at [104, 151] on div "Kuʻupili Veerman" at bounding box center [121, 157] width 57 height 14
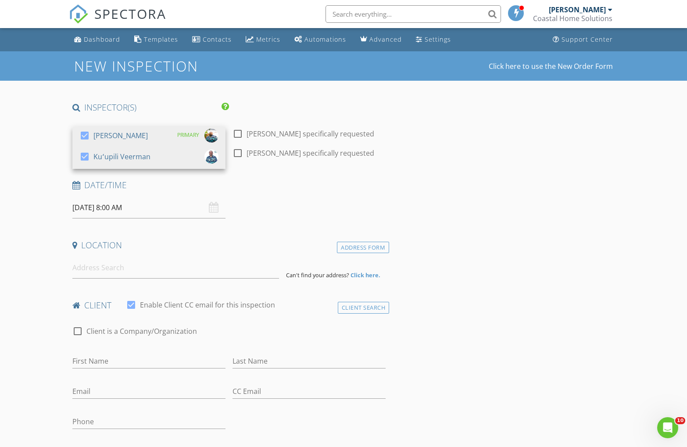
click at [112, 209] on input "08/28/2025 8:00 AM" at bounding box center [148, 208] width 153 height 22
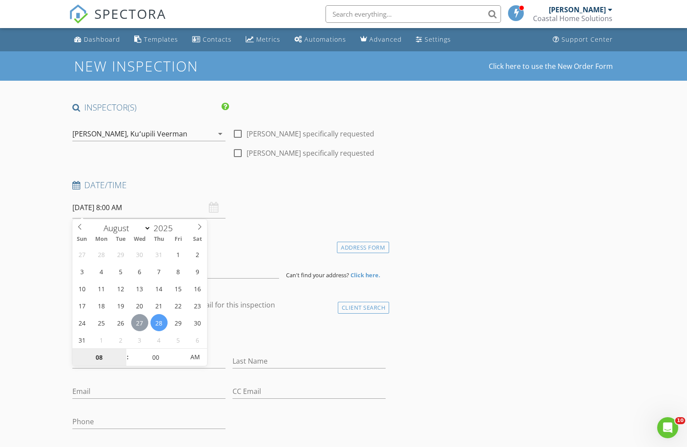
type input "08/27/2025 8:00 AM"
type input "09"
type input "08/27/2025 9:00 AM"
click at [124, 355] on span at bounding box center [123, 353] width 6 height 9
type input "10"
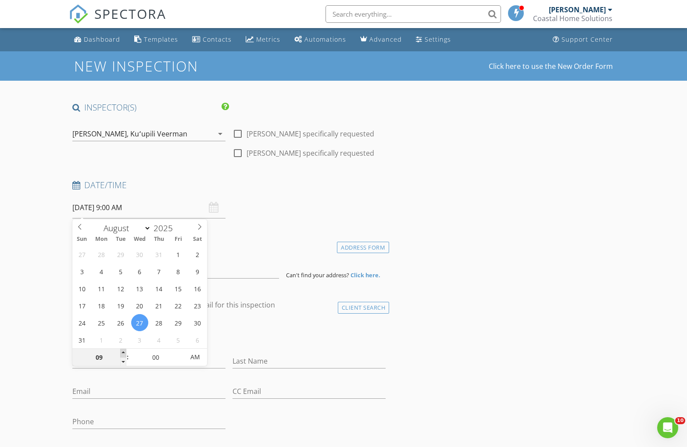
type input "08/27/2025 10:00 AM"
click at [124, 355] on span at bounding box center [123, 353] width 6 height 9
type input "11"
type input "08/27/2025 11:00 AM"
click at [124, 355] on span at bounding box center [123, 353] width 6 height 9
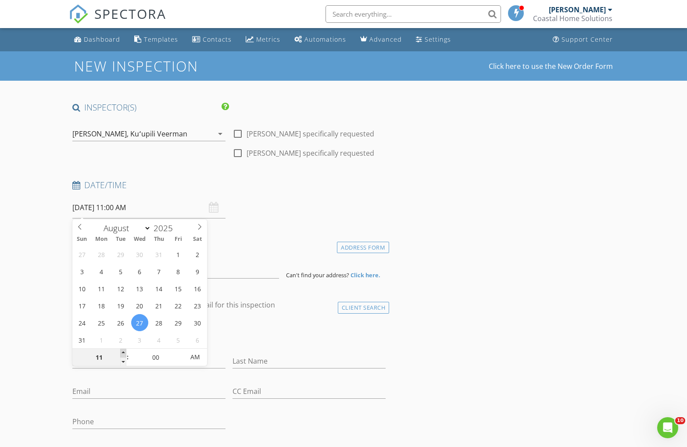
type input "12"
type input "08/27/2025 12:00 PM"
click at [124, 355] on span at bounding box center [123, 353] width 6 height 9
type input "05"
type input "08/27/2025 12:05 PM"
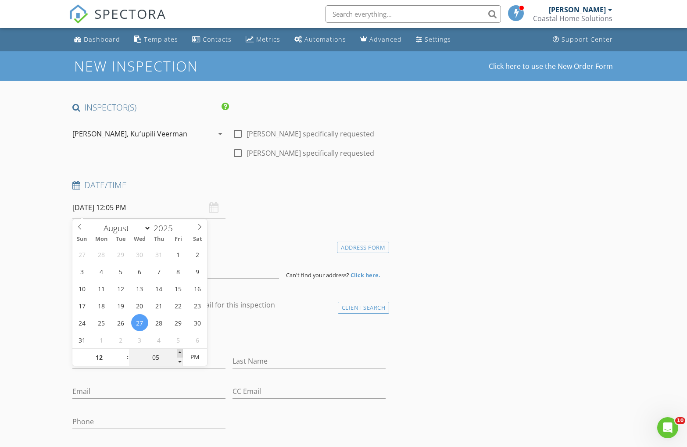
click at [182, 351] on span at bounding box center [180, 353] width 6 height 9
type input "10"
type input "08/27/2025 12:10 PM"
click at [181, 351] on span at bounding box center [180, 353] width 6 height 9
type input "15"
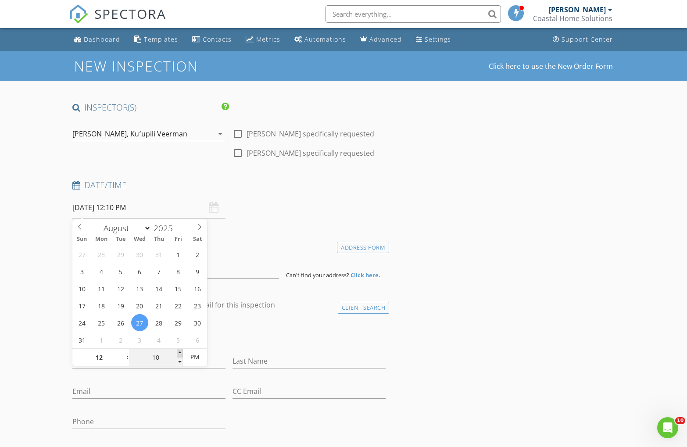
type input "08/27/2025 12:15 PM"
click at [181, 351] on span at bounding box center [180, 353] width 6 height 9
type input "20"
type input "08/27/2025 12:20 PM"
click at [181, 352] on span at bounding box center [180, 353] width 6 height 9
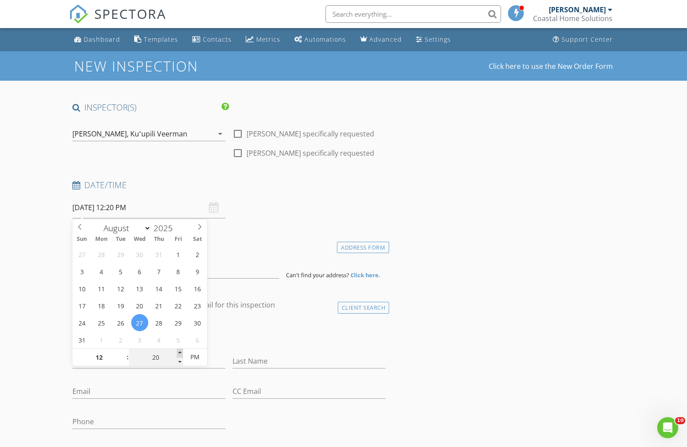
type input "25"
type input "08/27/2025 12:25 PM"
click at [181, 352] on span at bounding box center [180, 353] width 6 height 9
type input "30"
type input "08/27/2025 12:30 PM"
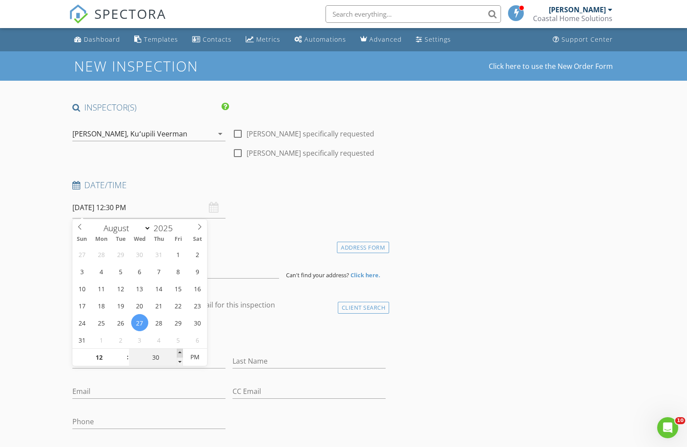
click at [180, 352] on span at bounding box center [180, 353] width 6 height 9
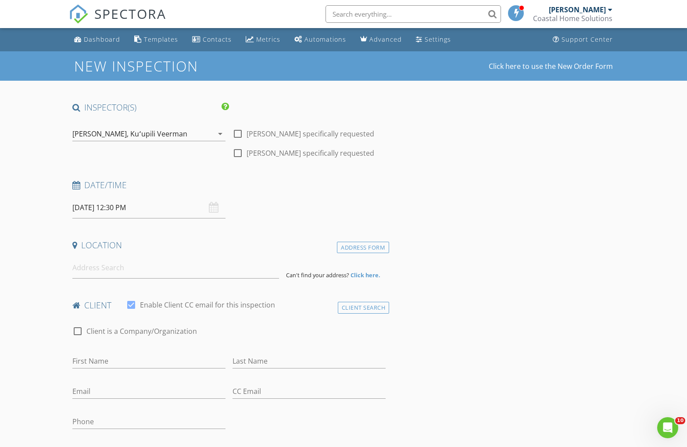
drag, startPoint x: 259, startPoint y: 191, endPoint x: 155, endPoint y: 241, distance: 115.6
click at [256, 192] on div "Date/Time" at bounding box center [229, 189] width 321 height 18
click at [113, 269] on input at bounding box center [175, 268] width 207 height 22
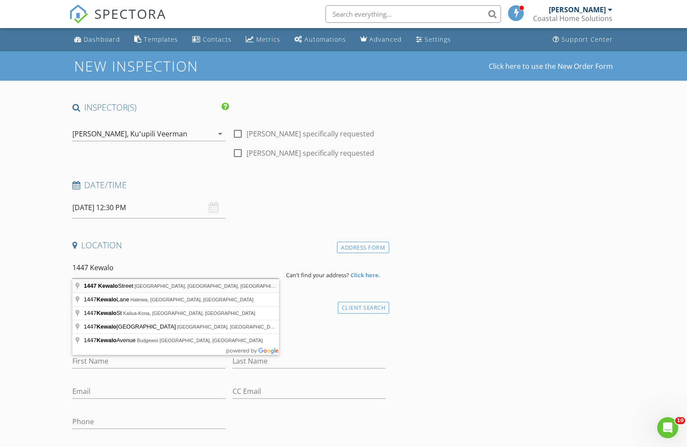
type input "1447 Kewalo Street, Honolulu, HI, USA"
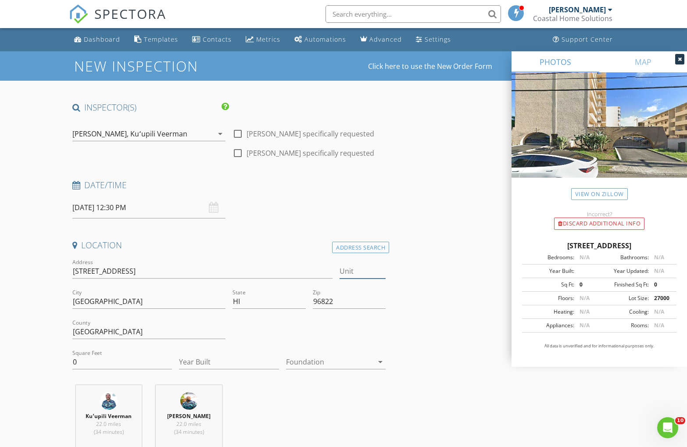
click at [355, 271] on input "Unit" at bounding box center [363, 271] width 47 height 14
type input "405"
drag, startPoint x: 452, startPoint y: 347, endPoint x: 342, endPoint y: 349, distance: 110.2
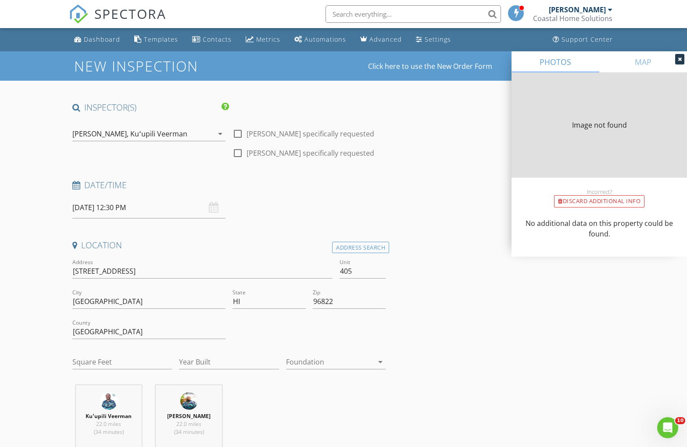
type input "800"
type input "1972"
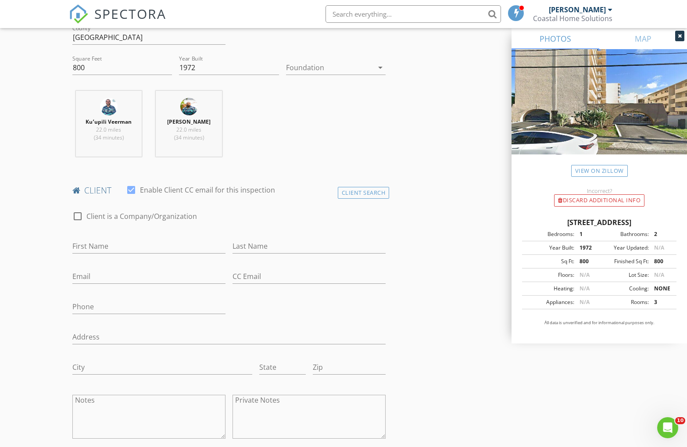
scroll to position [303, 0]
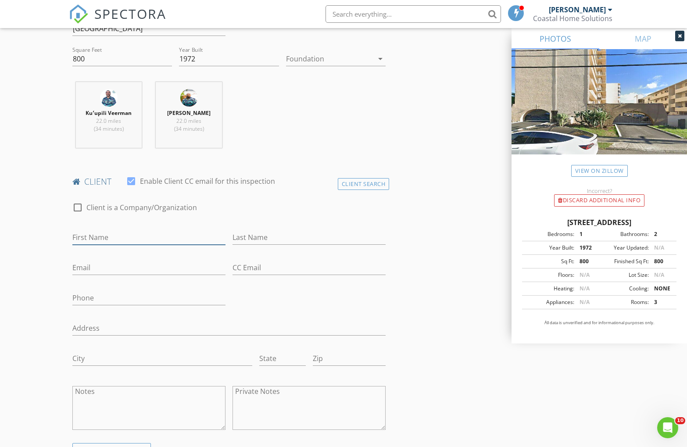
click at [84, 238] on input "First Name" at bounding box center [148, 237] width 153 height 14
click at [109, 239] on input "Aaron" at bounding box center [148, 237] width 153 height 14
type input "Aaron & Lai Ha Chow"
type input "Mo"
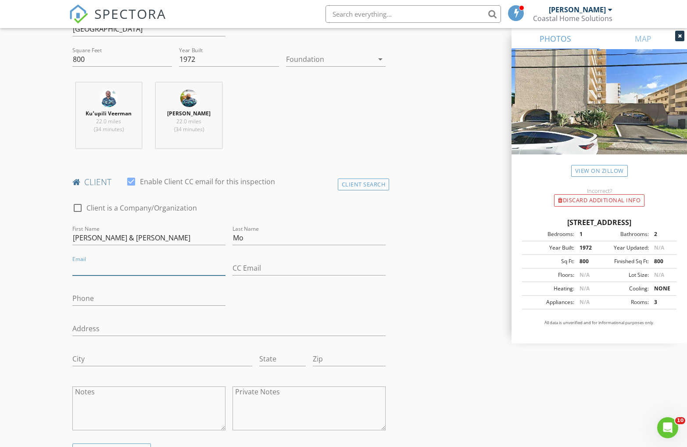
drag, startPoint x: 92, startPoint y: 270, endPoint x: 93, endPoint y: 276, distance: 6.6
click at [92, 270] on input "Email" at bounding box center [148, 268] width 153 height 14
type input "aaron@refinedhawaii.com"
drag, startPoint x: 408, startPoint y: 313, endPoint x: 311, endPoint y: 286, distance: 100.5
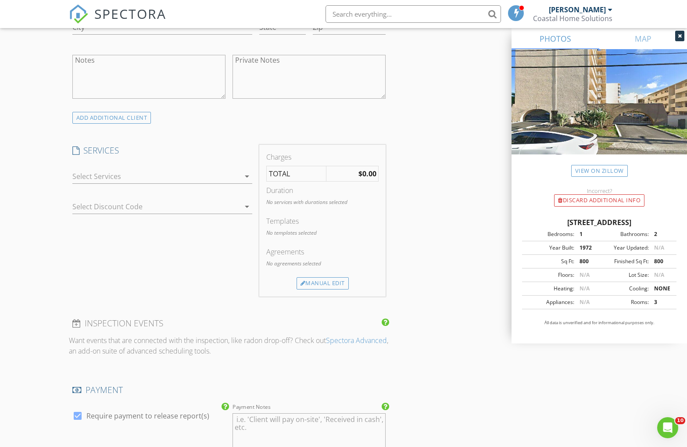
scroll to position [655, 0]
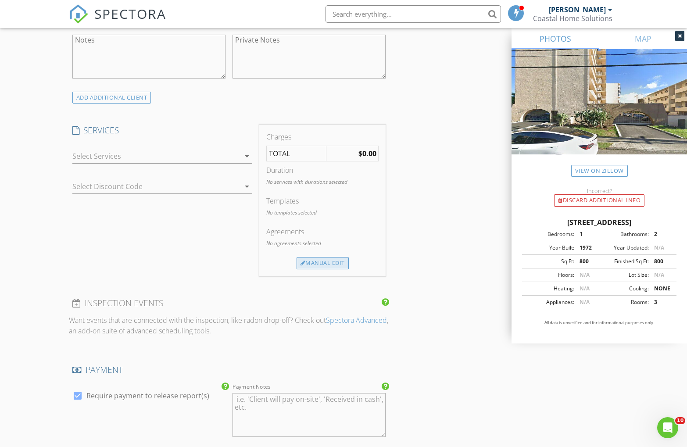
click at [319, 265] on div "Manual Edit" at bounding box center [323, 263] width 52 height 12
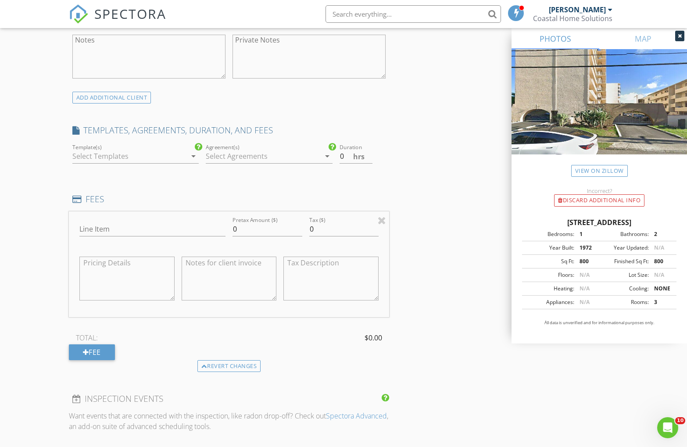
click at [99, 155] on div at bounding box center [129, 156] width 114 height 14
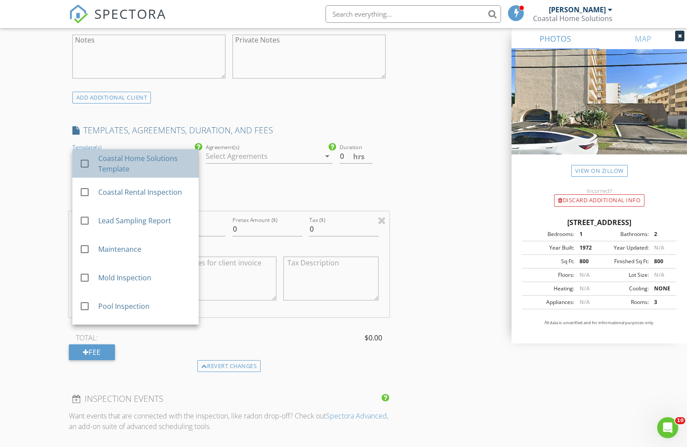
drag, startPoint x: 116, startPoint y: 162, endPoint x: 197, endPoint y: 161, distance: 80.3
click at [118, 162] on div "Coastal Home Solutions Template" at bounding box center [144, 163] width 93 height 21
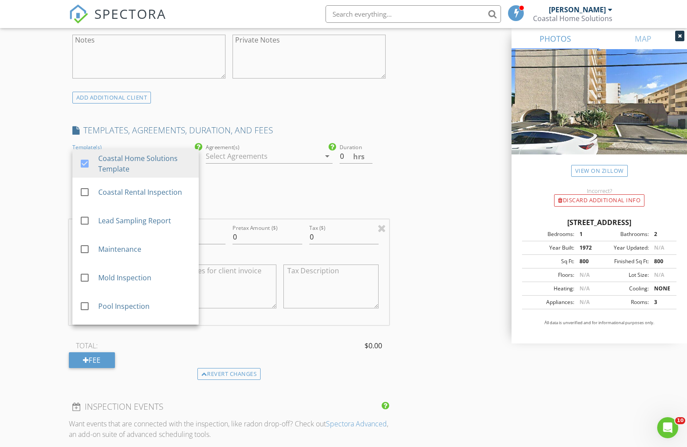
click at [257, 158] on div at bounding box center [263, 156] width 114 height 14
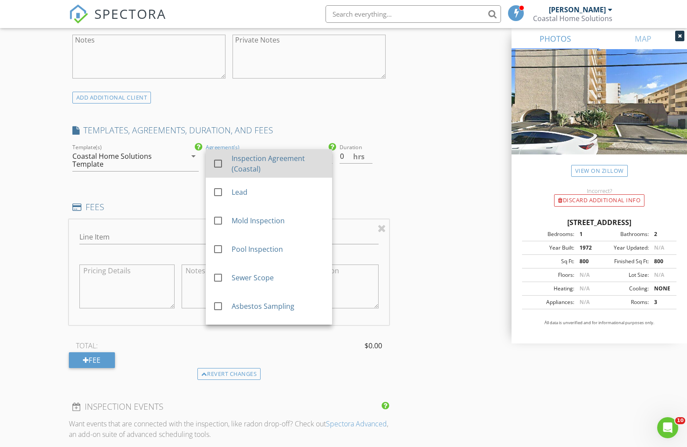
click at [258, 161] on div "Inspection Agreement (Coastal)" at bounding box center [278, 163] width 93 height 21
click at [372, 151] on input "0" at bounding box center [356, 156] width 33 height 14
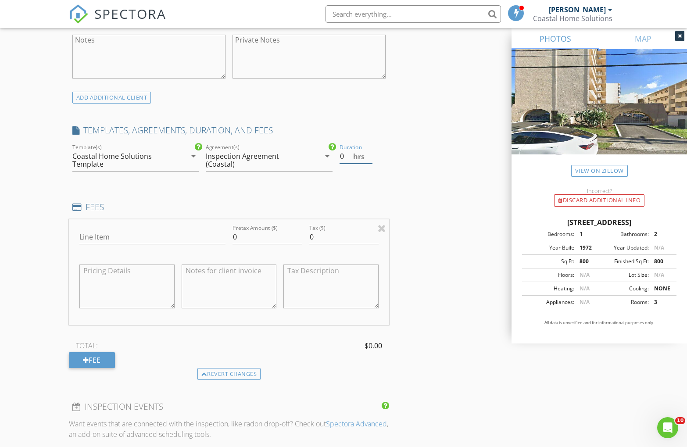
click at [371, 151] on input "0" at bounding box center [356, 156] width 33 height 14
click at [370, 152] on input "0.5" at bounding box center [356, 156] width 33 height 14
type input "1"
click at [367, 156] on input "1" at bounding box center [356, 156] width 33 height 14
click at [117, 238] on input "Line Item" at bounding box center [152, 237] width 146 height 14
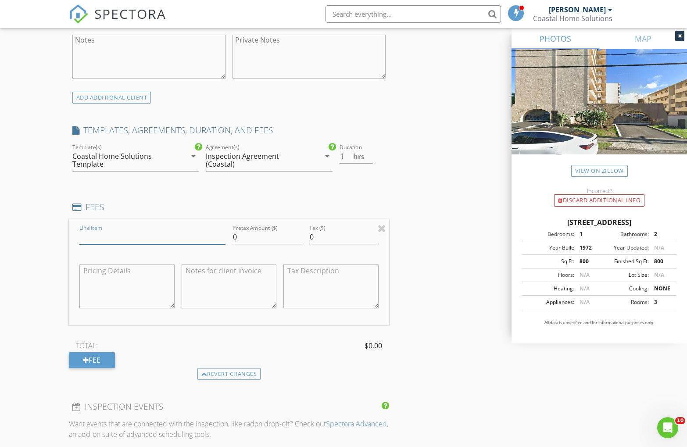
type input "Residential Inspection"
drag, startPoint x: 248, startPoint y: 239, endPoint x: 223, endPoint y: 234, distance: 24.7
click at [223, 234] on div "Line Item Residential Inspection Pretax Amount ($) 0 Tax ($) 0" at bounding box center [229, 272] width 321 height 106
type input "350"
type input "15.75"
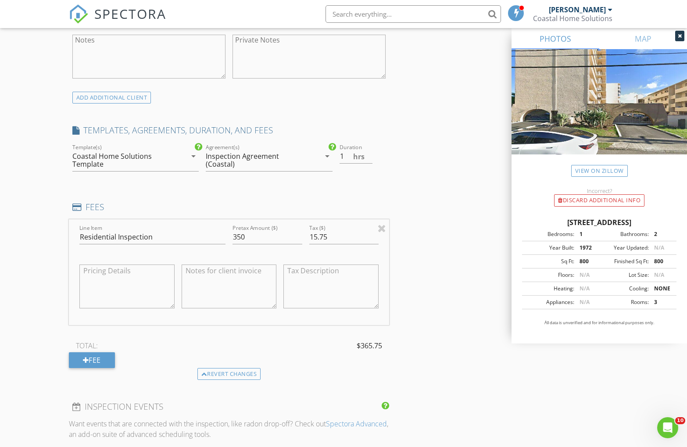
click at [432, 348] on div "INSPECTOR(S) check_box Charles Burton PRIMARY check_box Kuʻupili Veerman Charle…" at bounding box center [344, 234] width 550 height 1574
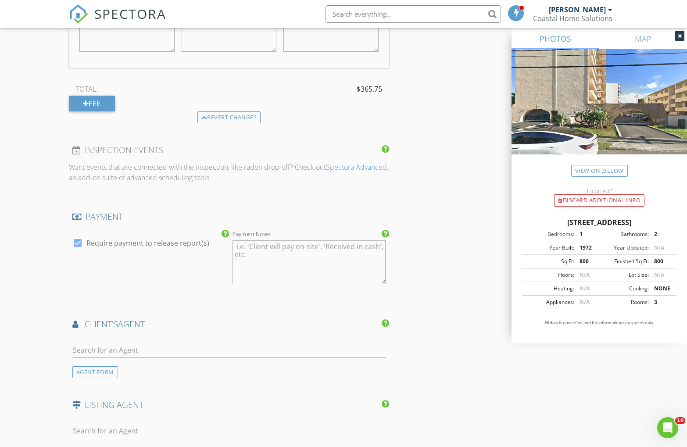
scroll to position [921, 0]
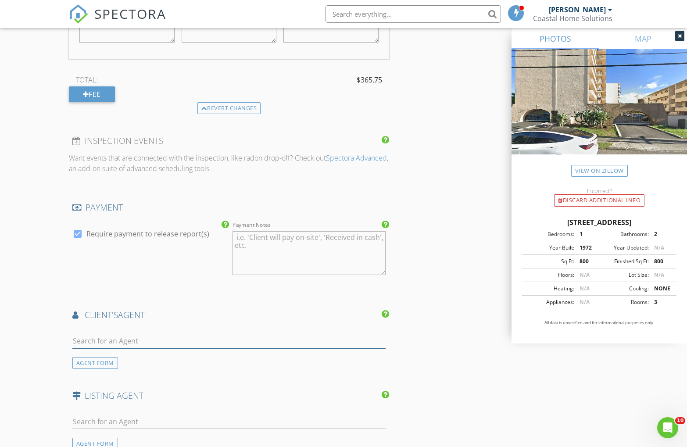
click at [101, 337] on input "text" at bounding box center [229, 341] width 314 height 14
type input "a"
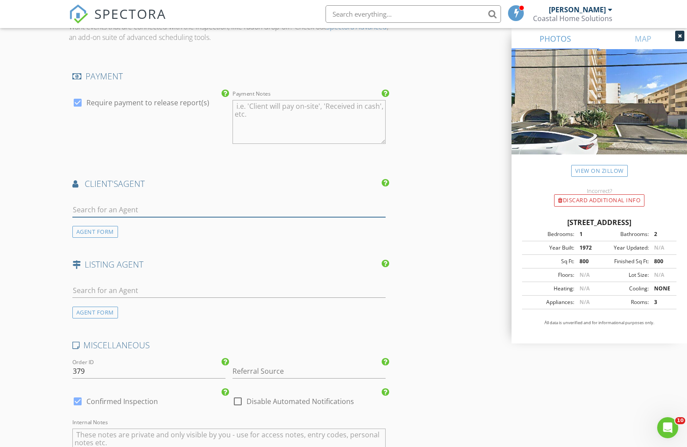
scroll to position [1249, 0]
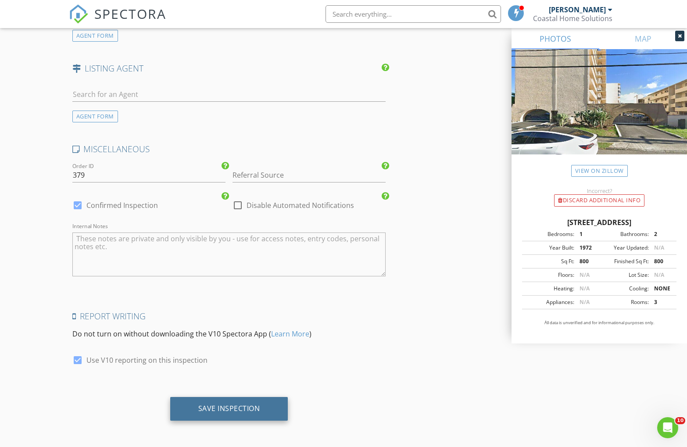
click at [228, 417] on div "Save Inspection" at bounding box center [229, 409] width 118 height 24
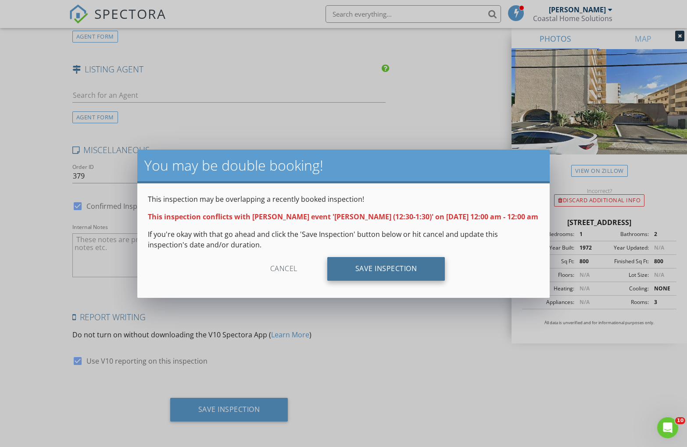
click at [390, 269] on div "Save Inspection" at bounding box center [386, 269] width 118 height 24
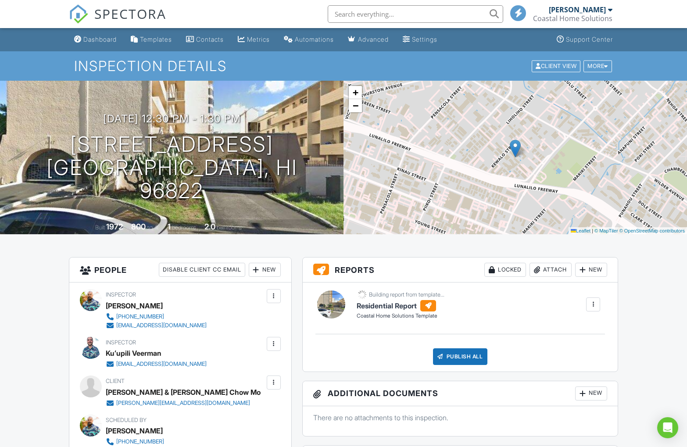
click at [105, 43] on div "Dashboard" at bounding box center [99, 39] width 33 height 7
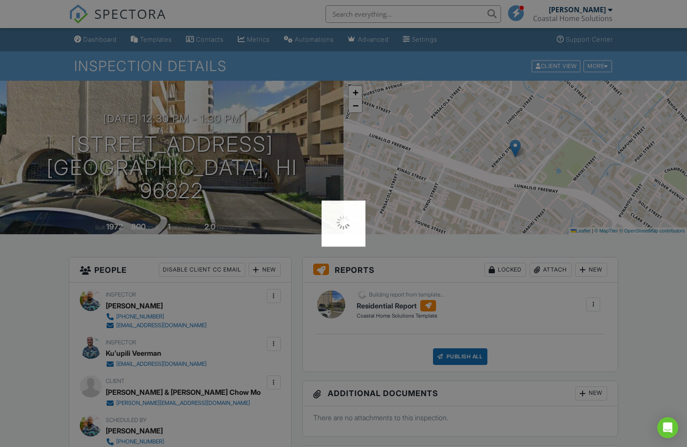
scroll to position [3, 0]
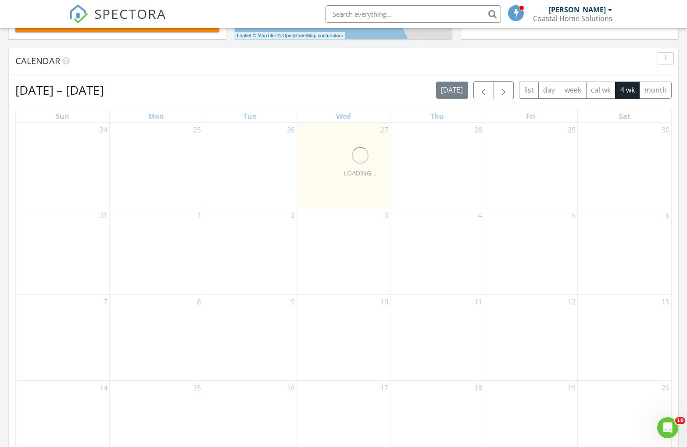
scroll to position [398, 0]
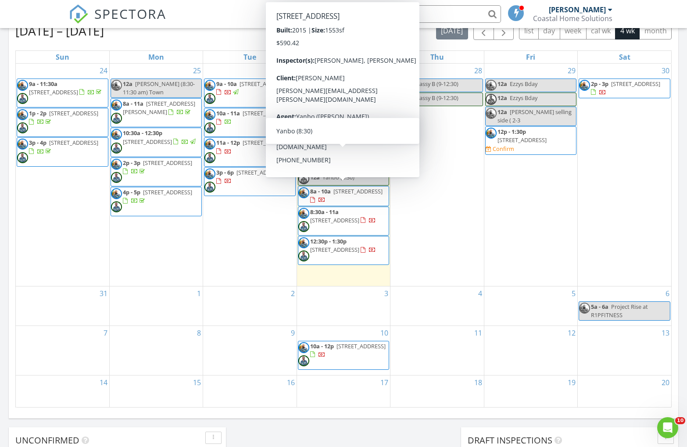
click at [348, 173] on span "Yanbo (8:30)" at bounding box center [339, 177] width 32 height 8
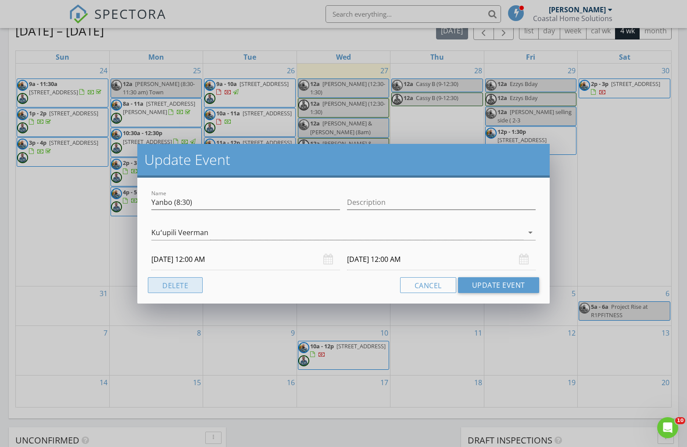
scroll to position [402, 0]
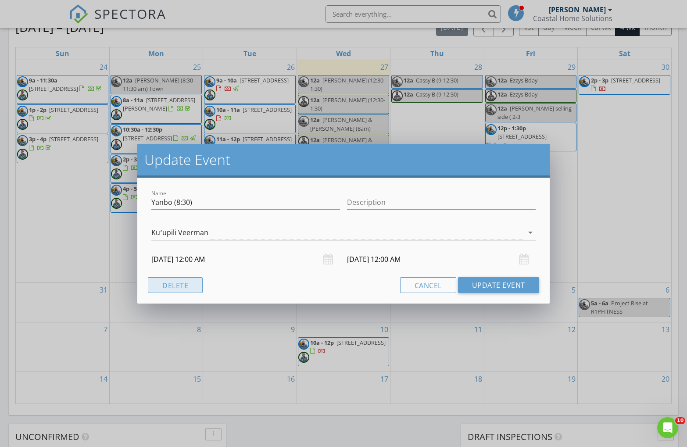
click at [178, 281] on button "Delete" at bounding box center [175, 285] width 55 height 16
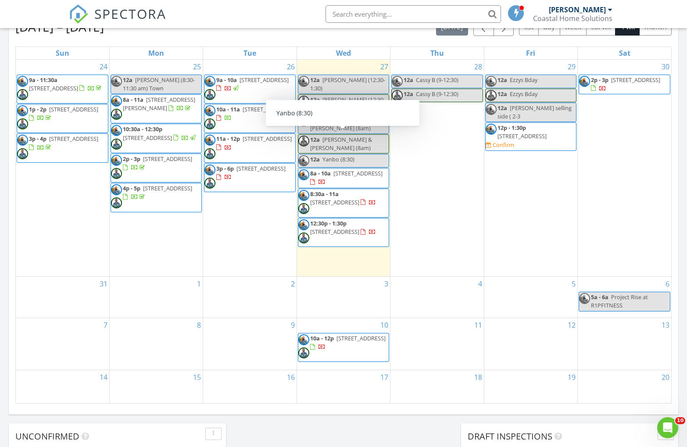
click at [325, 155] on span "Yanbo (8:30)" at bounding box center [339, 159] width 32 height 8
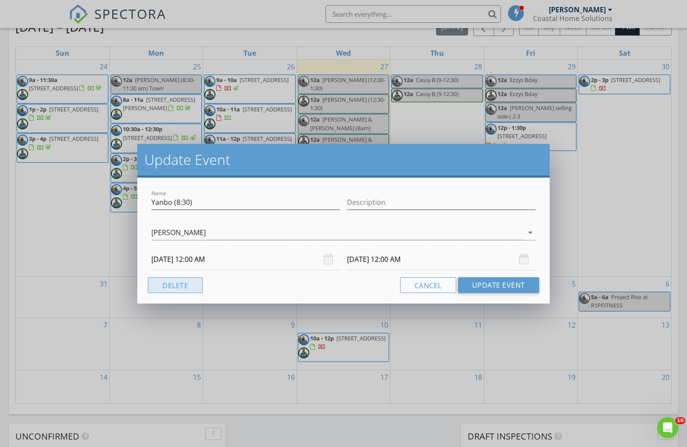
drag, startPoint x: 189, startPoint y: 281, endPoint x: 196, endPoint y: 274, distance: 10.6
click at [188, 282] on button "Delete" at bounding box center [175, 285] width 55 height 16
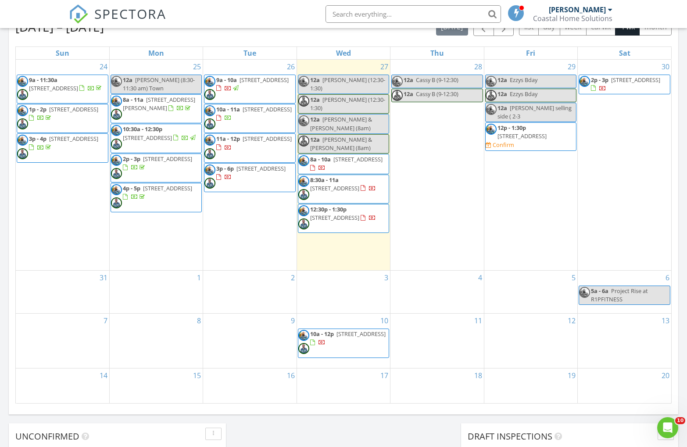
click at [334, 136] on span "[PERSON_NAME] & [PERSON_NAME] (8am)" at bounding box center [341, 144] width 62 height 16
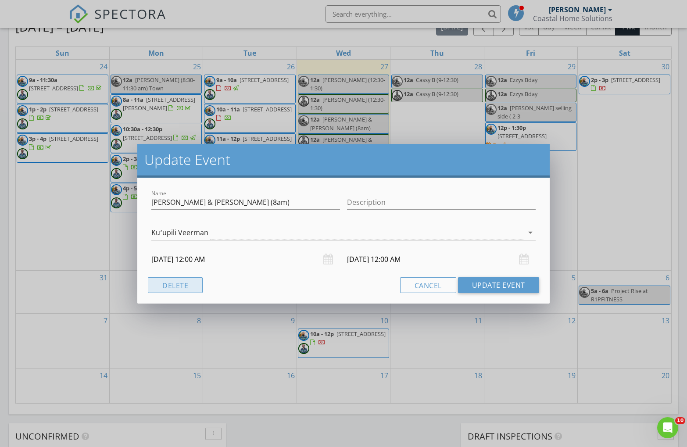
click at [177, 287] on button "Delete" at bounding box center [175, 285] width 55 height 16
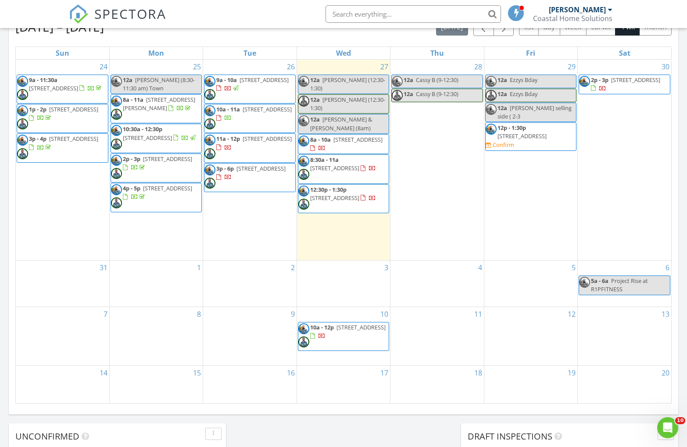
click at [330, 115] on div "12a [PERSON_NAME] & [PERSON_NAME] (8am)" at bounding box center [343, 123] width 90 height 17
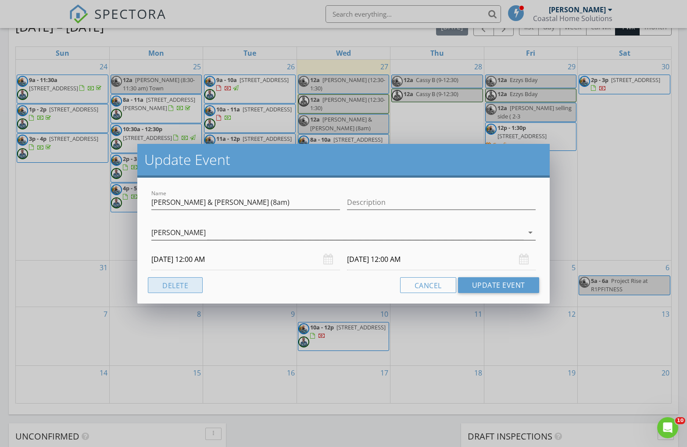
drag, startPoint x: 165, startPoint y: 289, endPoint x: 222, endPoint y: 237, distance: 76.7
click at [165, 289] on button "Delete" at bounding box center [175, 285] width 55 height 16
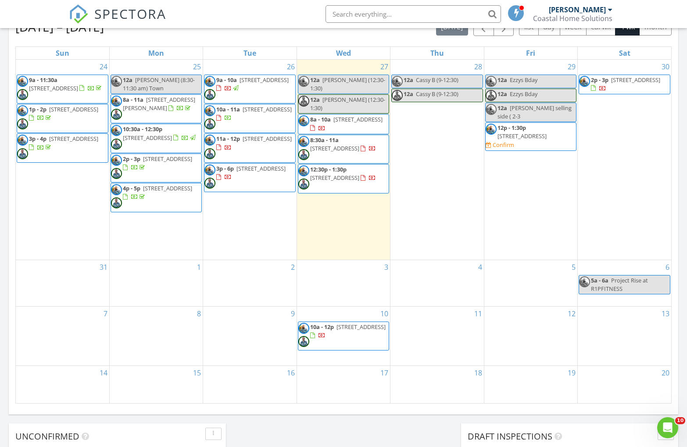
click at [337, 99] on span "12a [PERSON_NAME] (12:30-1:30)" at bounding box center [343, 104] width 90 height 17
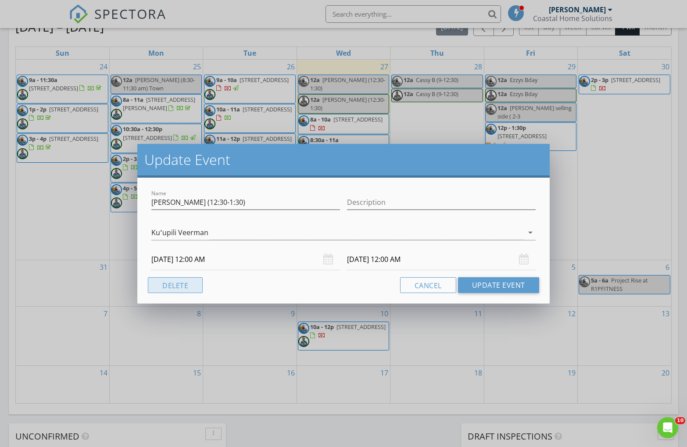
click at [191, 290] on button "Delete" at bounding box center [175, 285] width 55 height 16
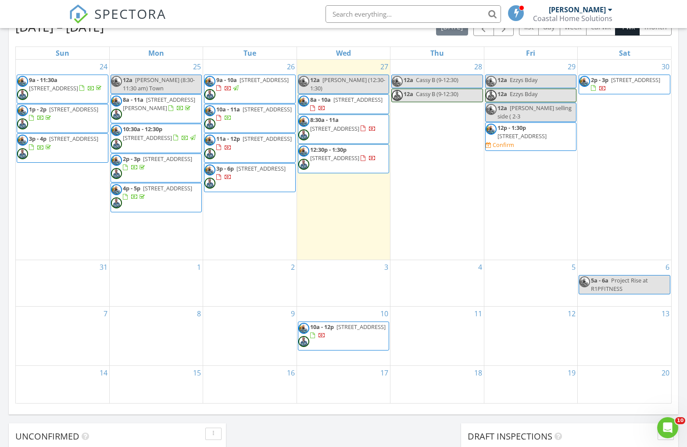
click at [332, 82] on span "[PERSON_NAME] (12:30-1:30)" at bounding box center [347, 84] width 75 height 16
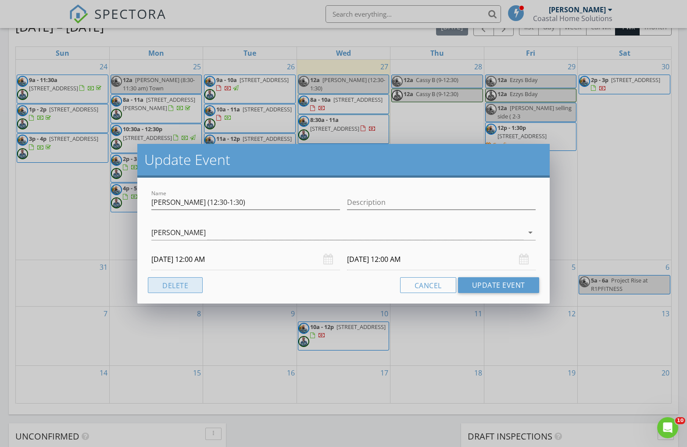
click at [175, 285] on button "Delete" at bounding box center [175, 285] width 55 height 16
